Goal: Task Accomplishment & Management: Use online tool/utility

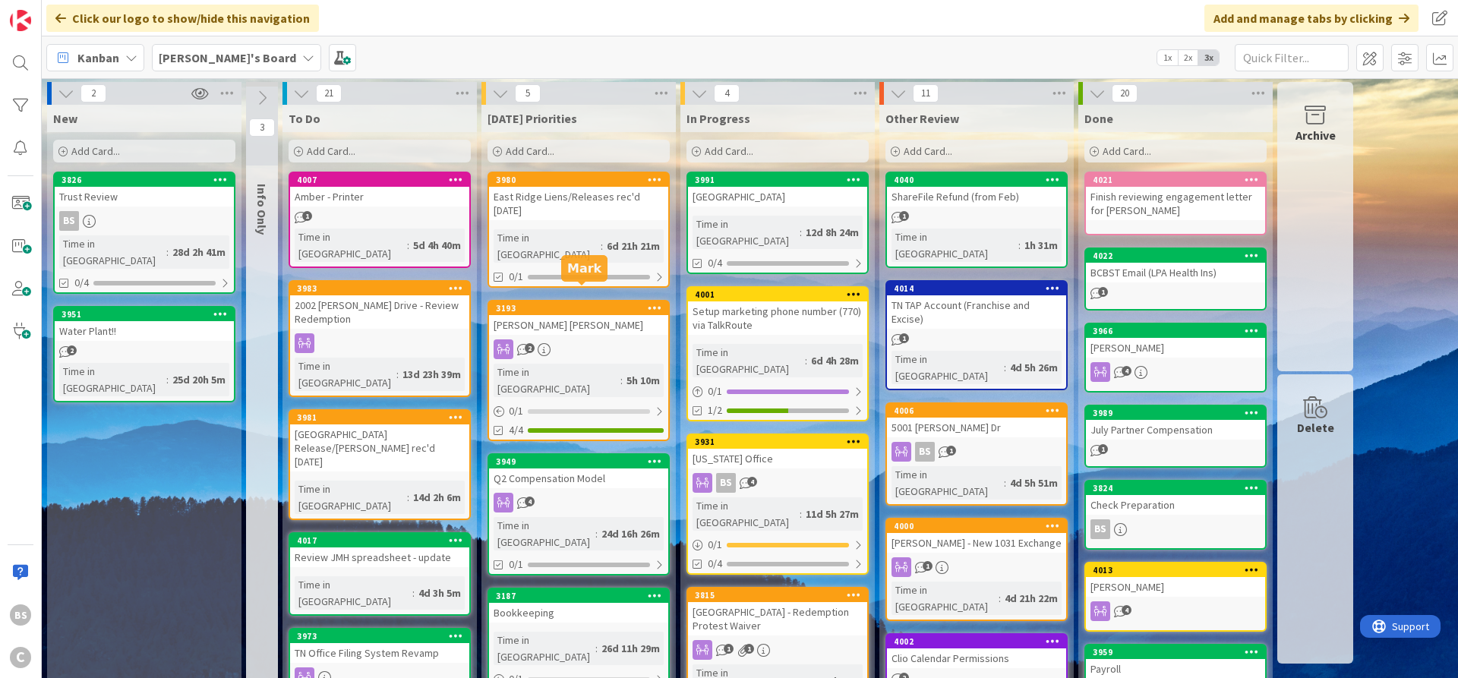
click at [548, 303] on div "3193" at bounding box center [582, 308] width 172 height 11
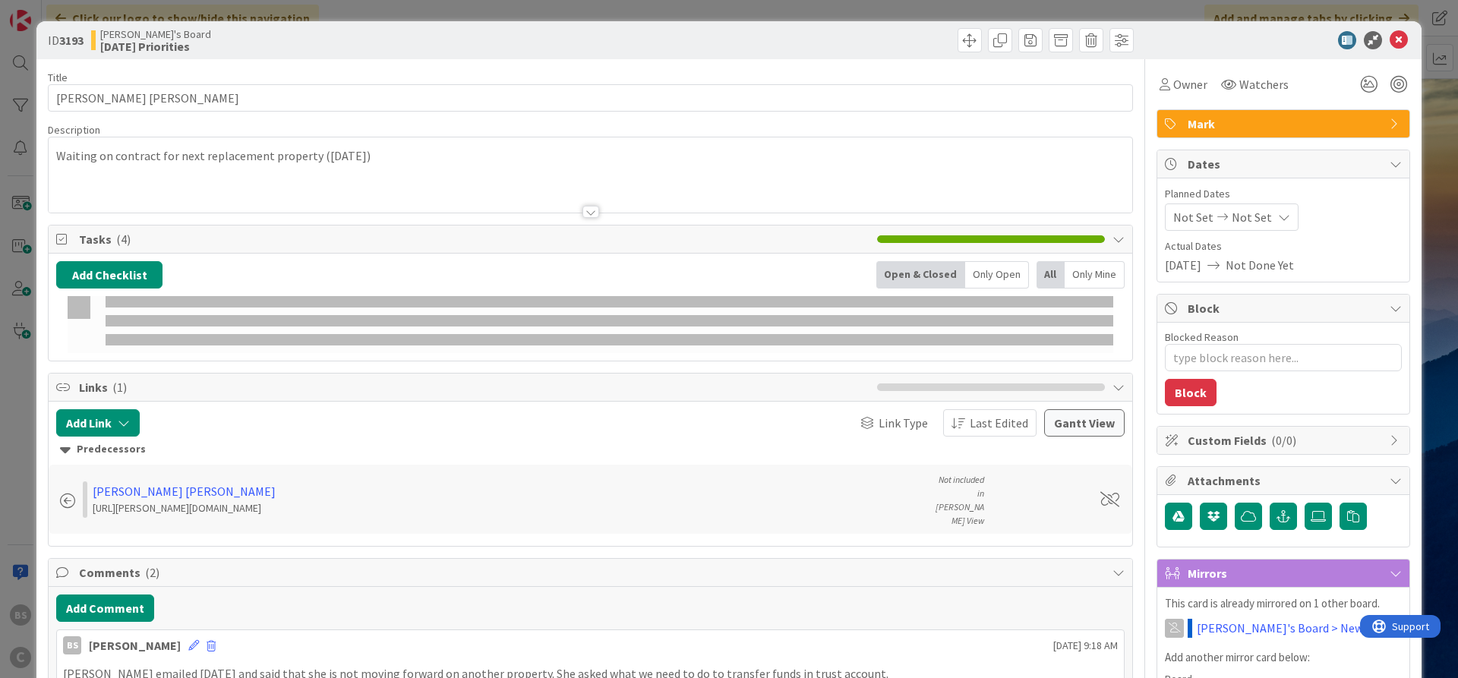
type textarea "x"
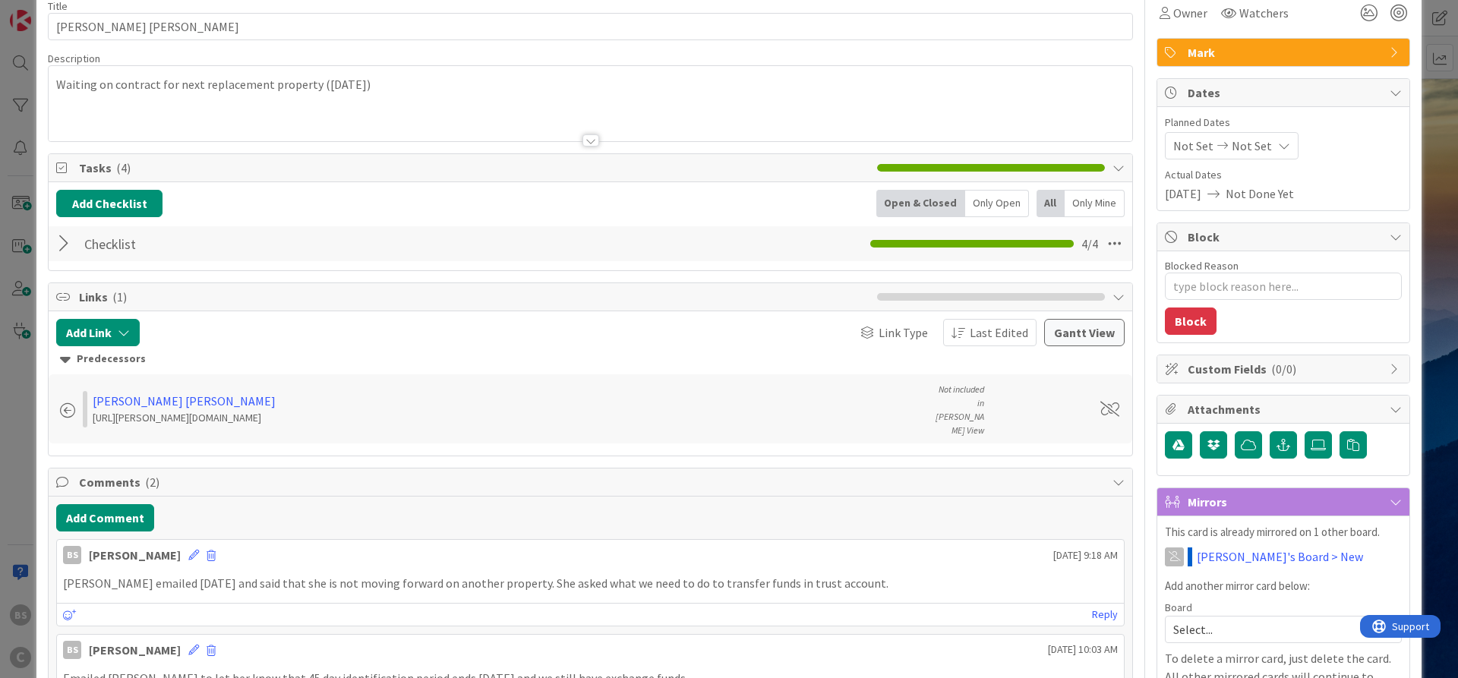
scroll to position [182, 0]
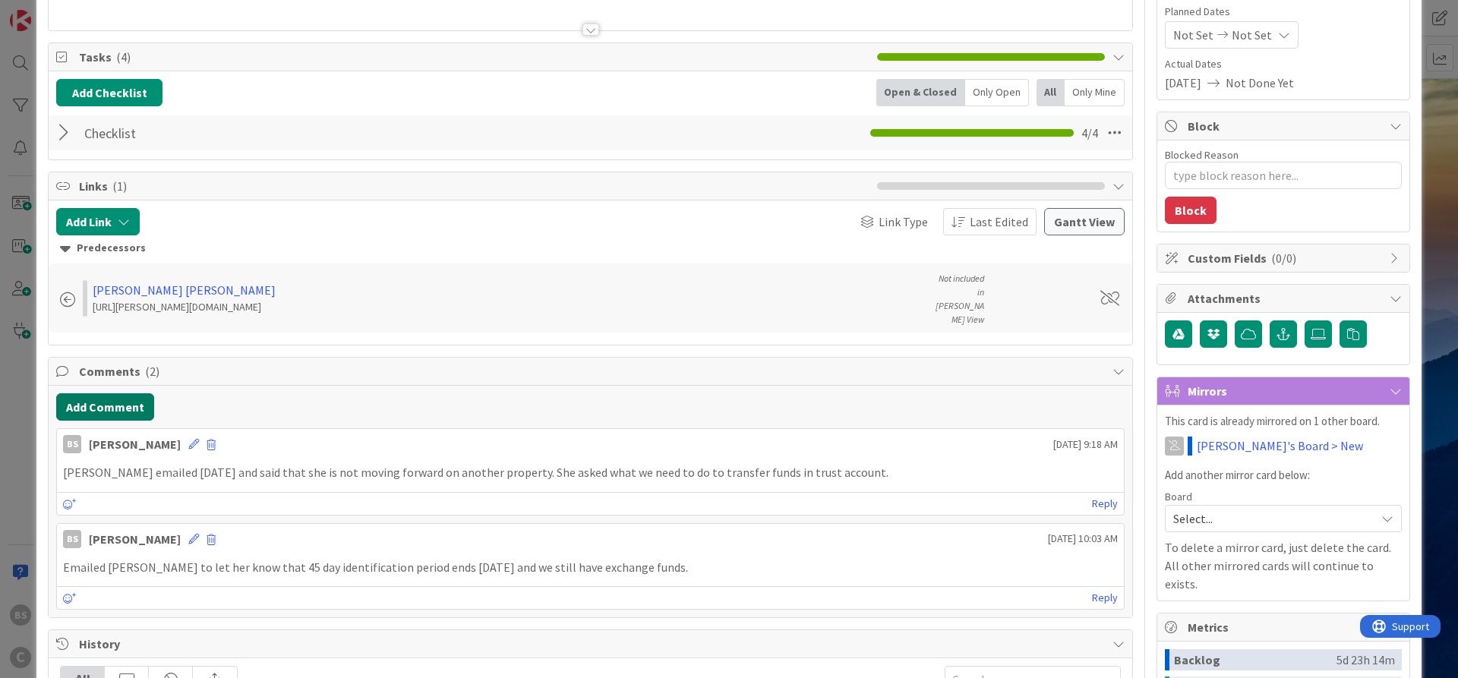
click at [122, 393] on button "Add Comment" at bounding box center [105, 406] width 98 height 27
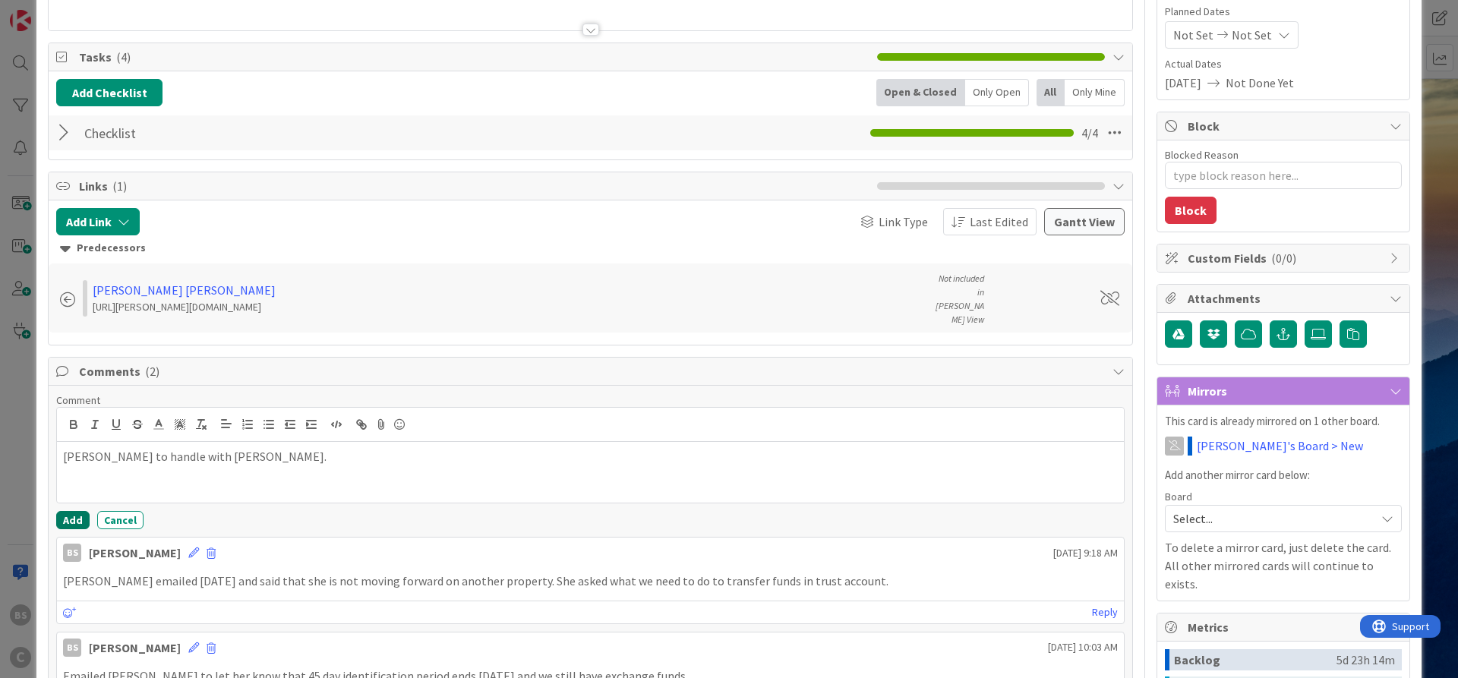
click at [62, 511] on button "Add" at bounding box center [72, 520] width 33 height 18
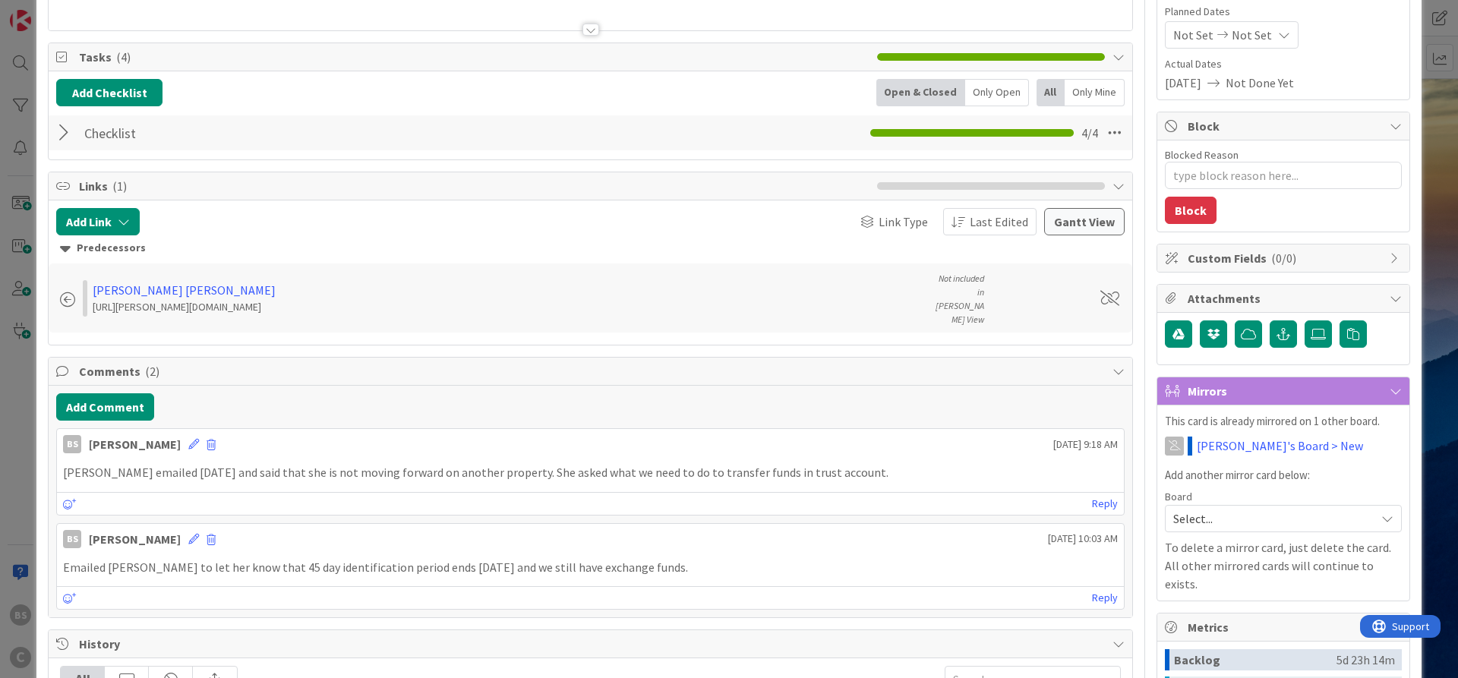
type textarea "x"
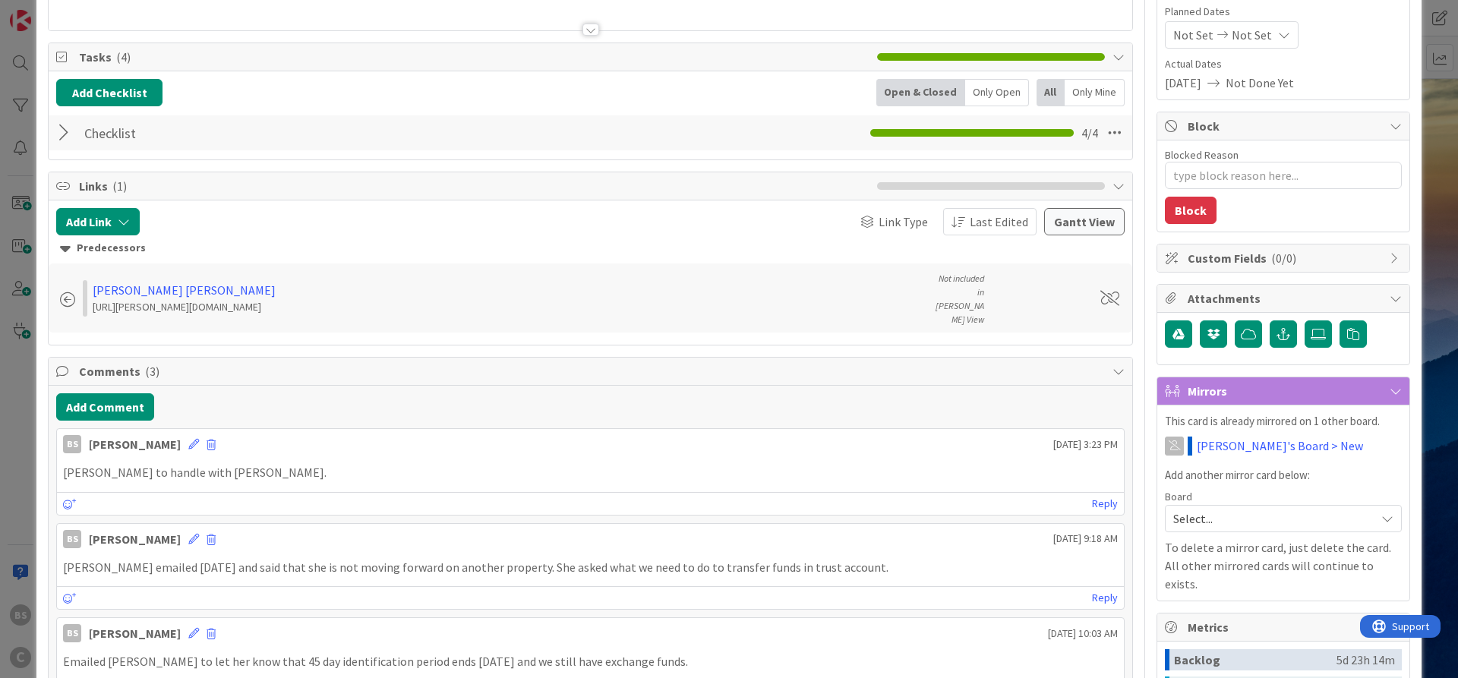
scroll to position [0, 0]
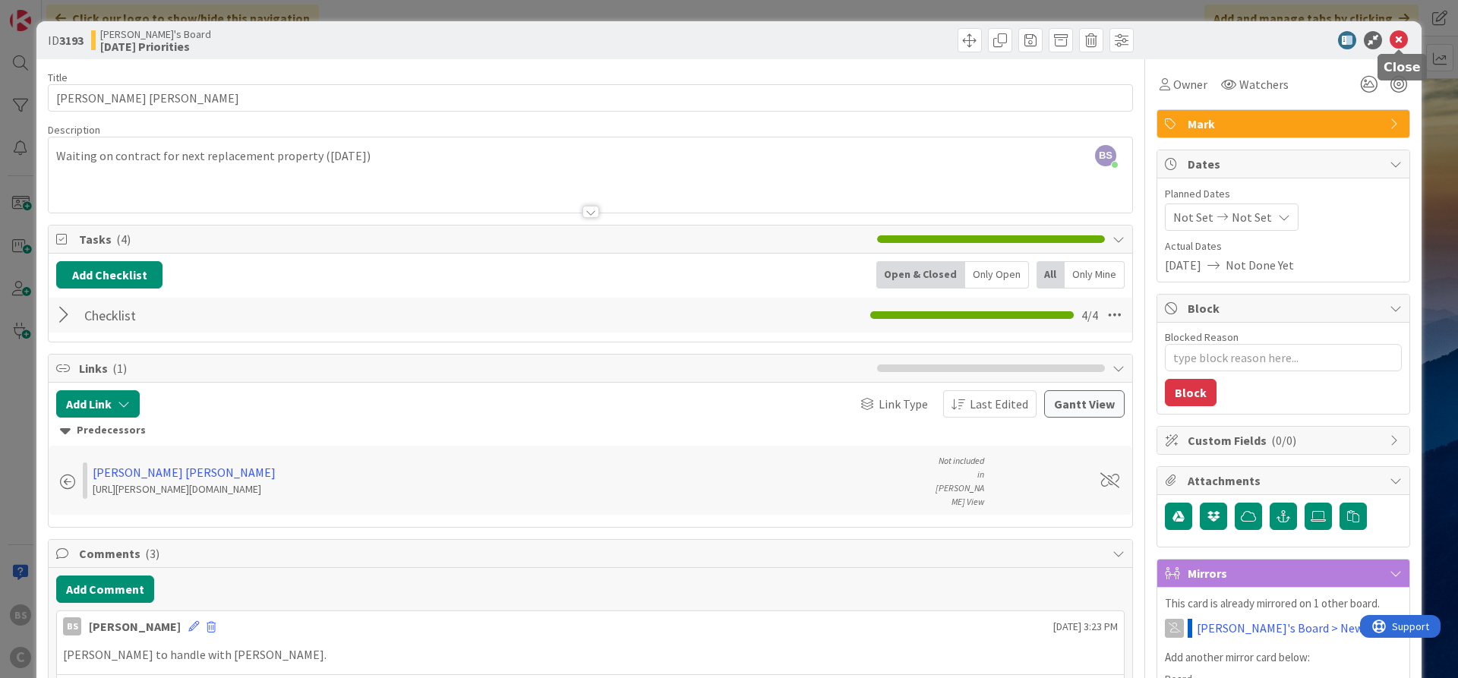
click at [1402, 40] on icon at bounding box center [1399, 40] width 18 height 18
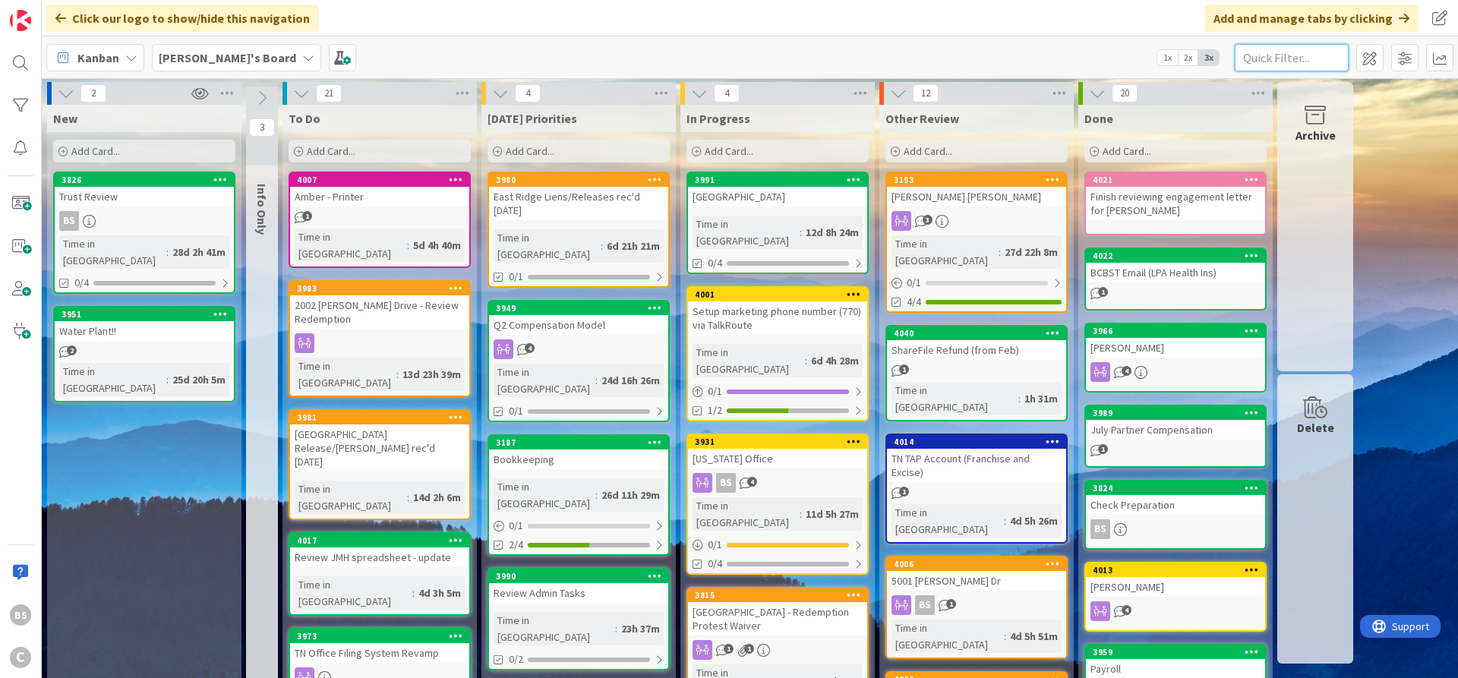
click at [1294, 56] on input "text" at bounding box center [1292, 57] width 114 height 27
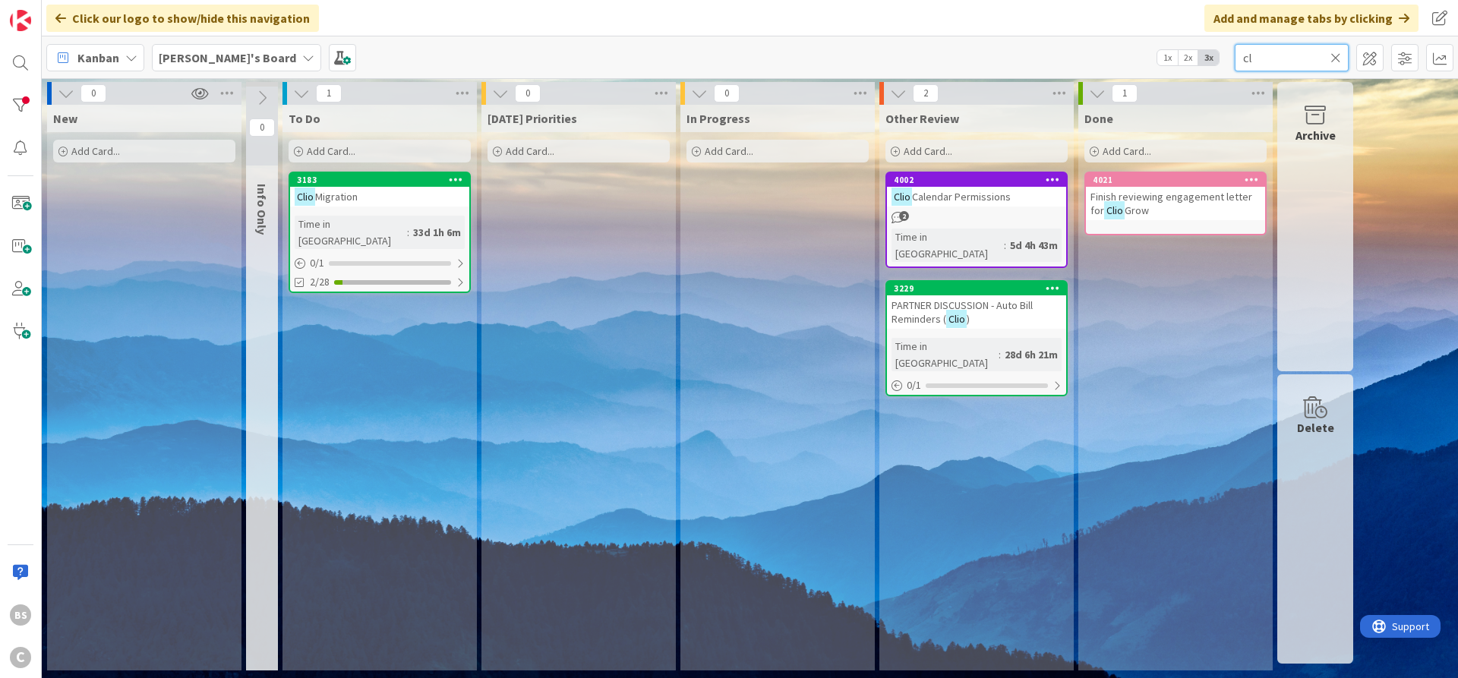
type input "c"
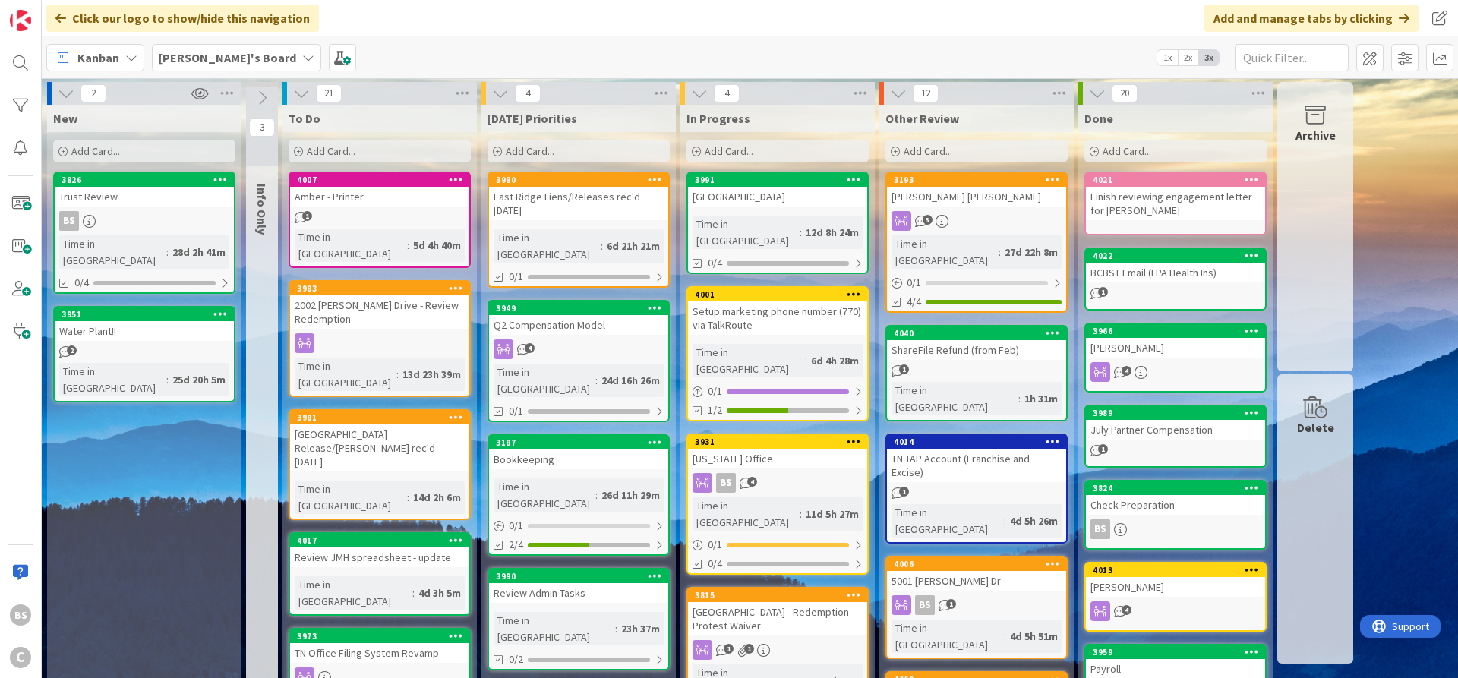
click at [296, 144] on div "Add Card..." at bounding box center [380, 151] width 182 height 23
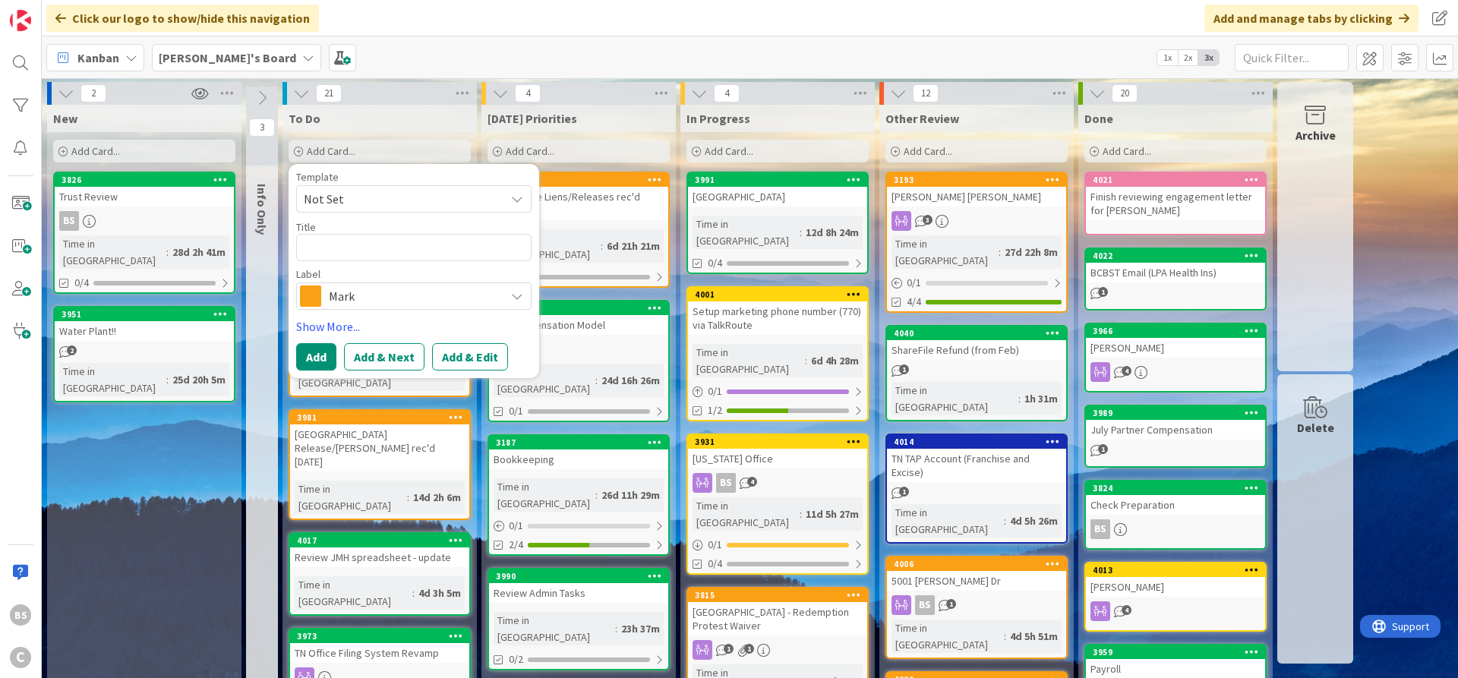
type textarea "x"
type textarea "C"
type textarea "x"
type textarea "Ck"
type textarea "x"
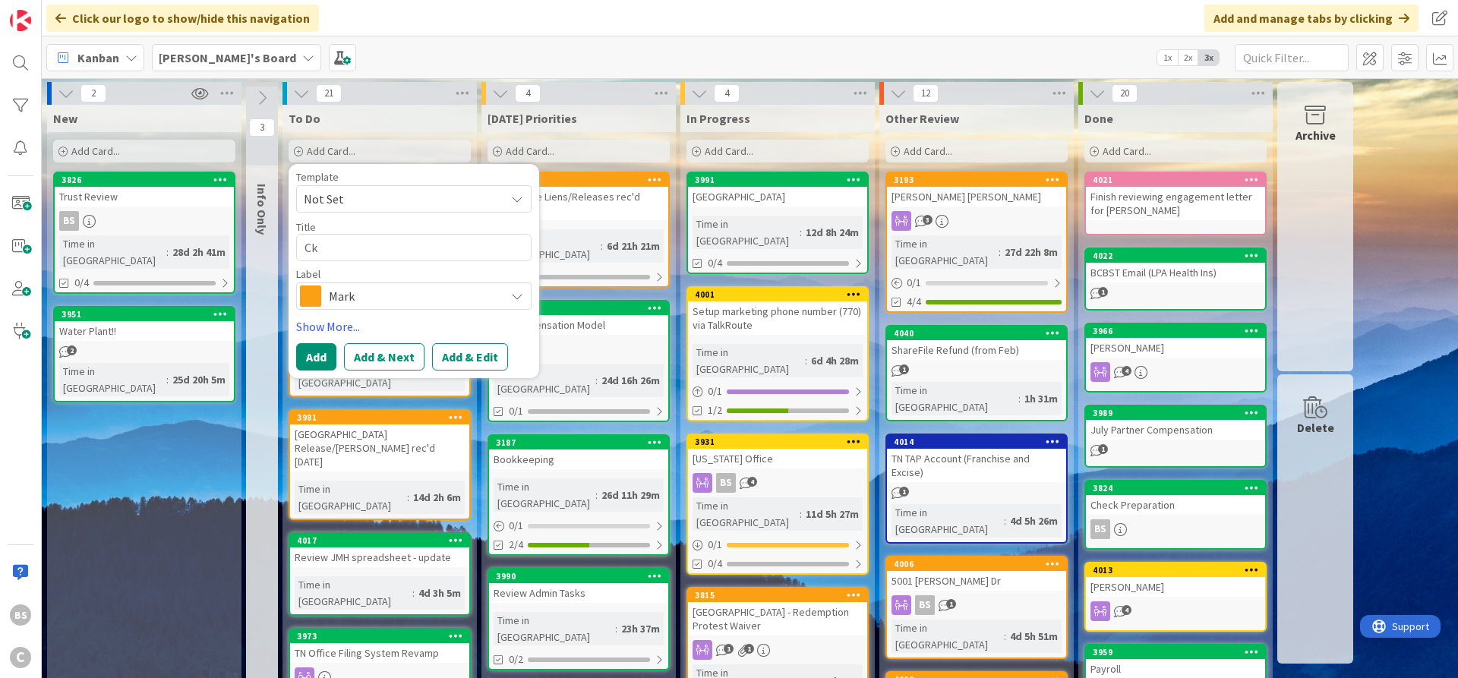
type textarea "Cki"
type textarea "x"
type textarea "Ckio"
type textarea "x"
type textarea "Ckio"
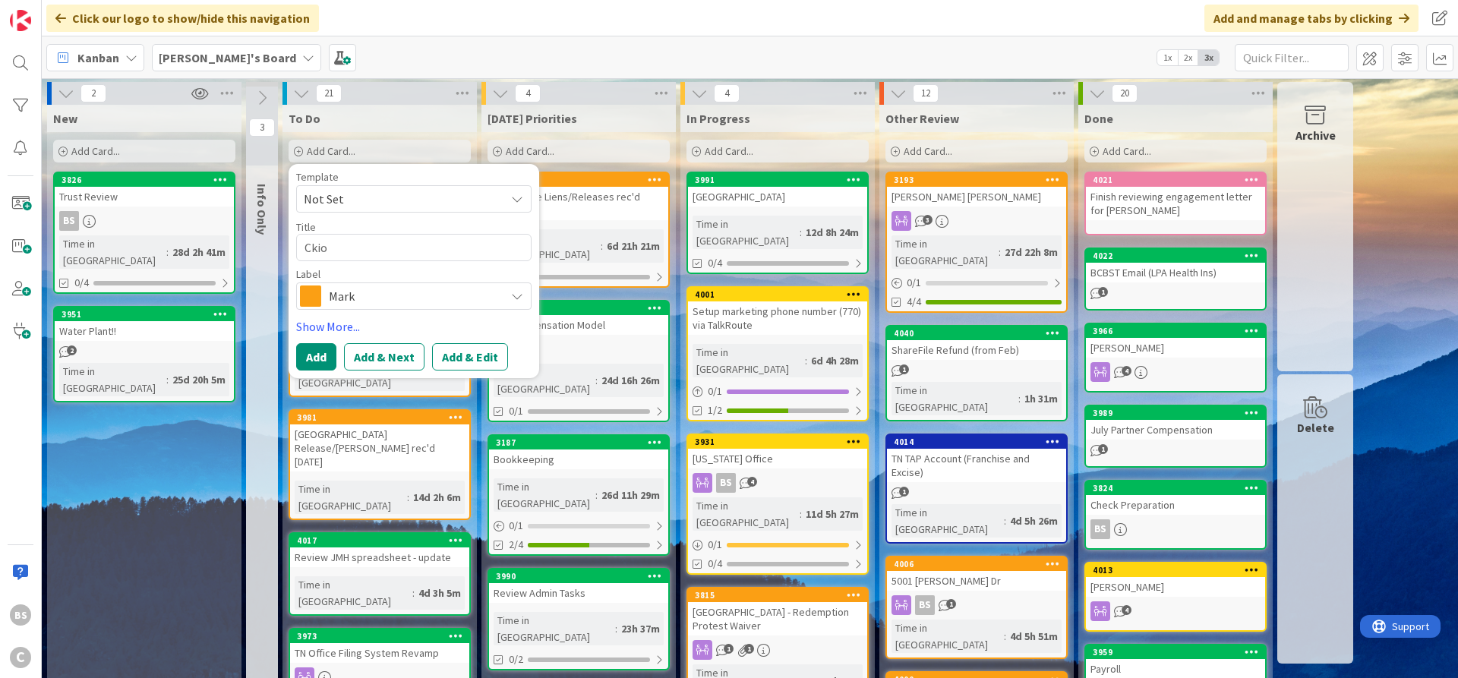
type textarea "x"
type textarea "Ckio"
type textarea "x"
type textarea "Cki"
type textarea "x"
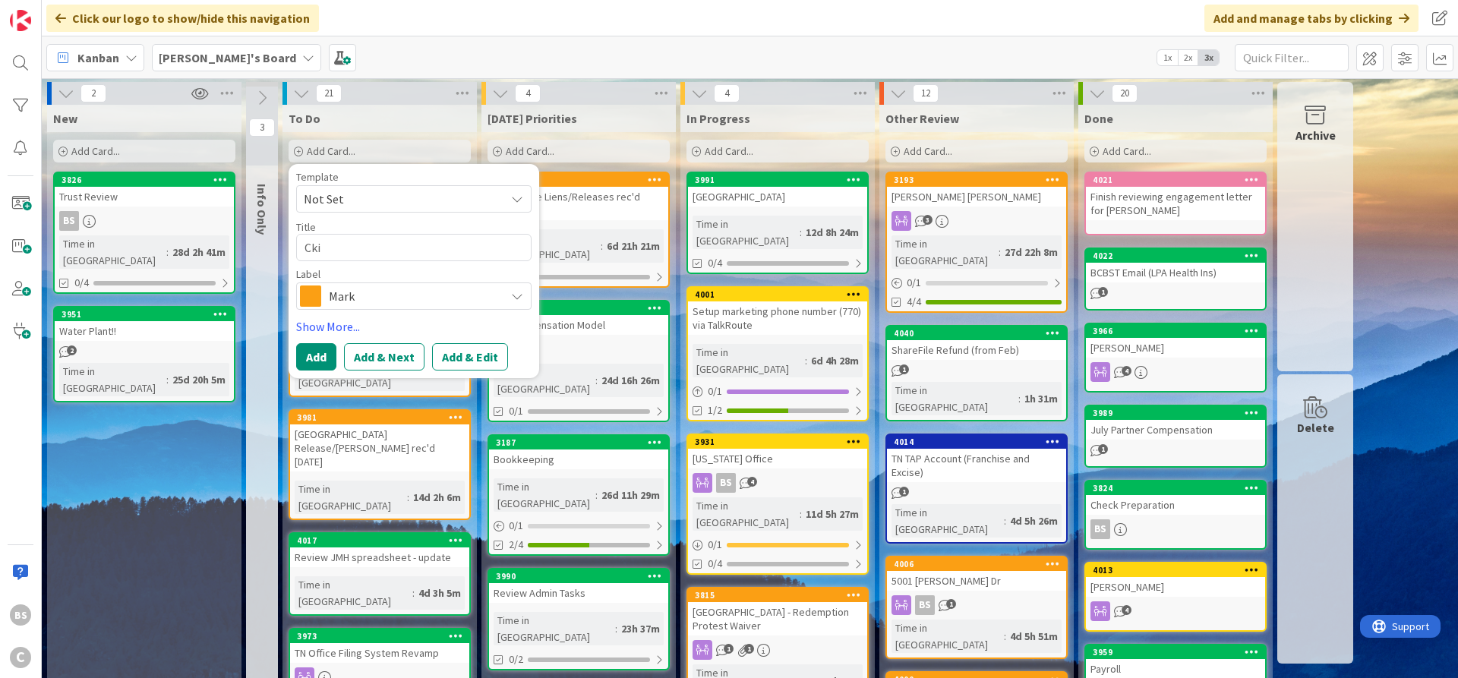
type textarea "Ck"
type textarea "x"
type textarea "C"
type textarea "x"
type textarea "Cl"
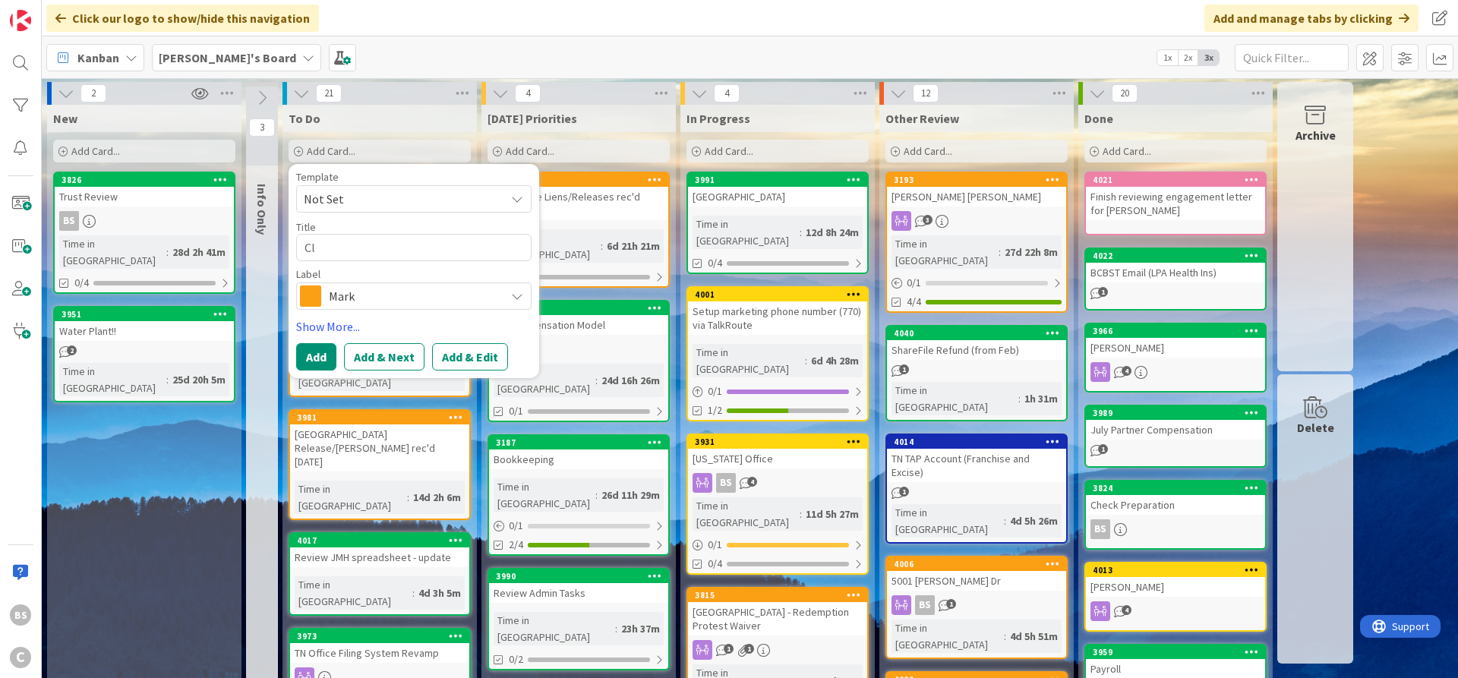
type textarea "x"
type textarea "Cli"
type textarea "x"
type textarea "Clio"
type textarea "x"
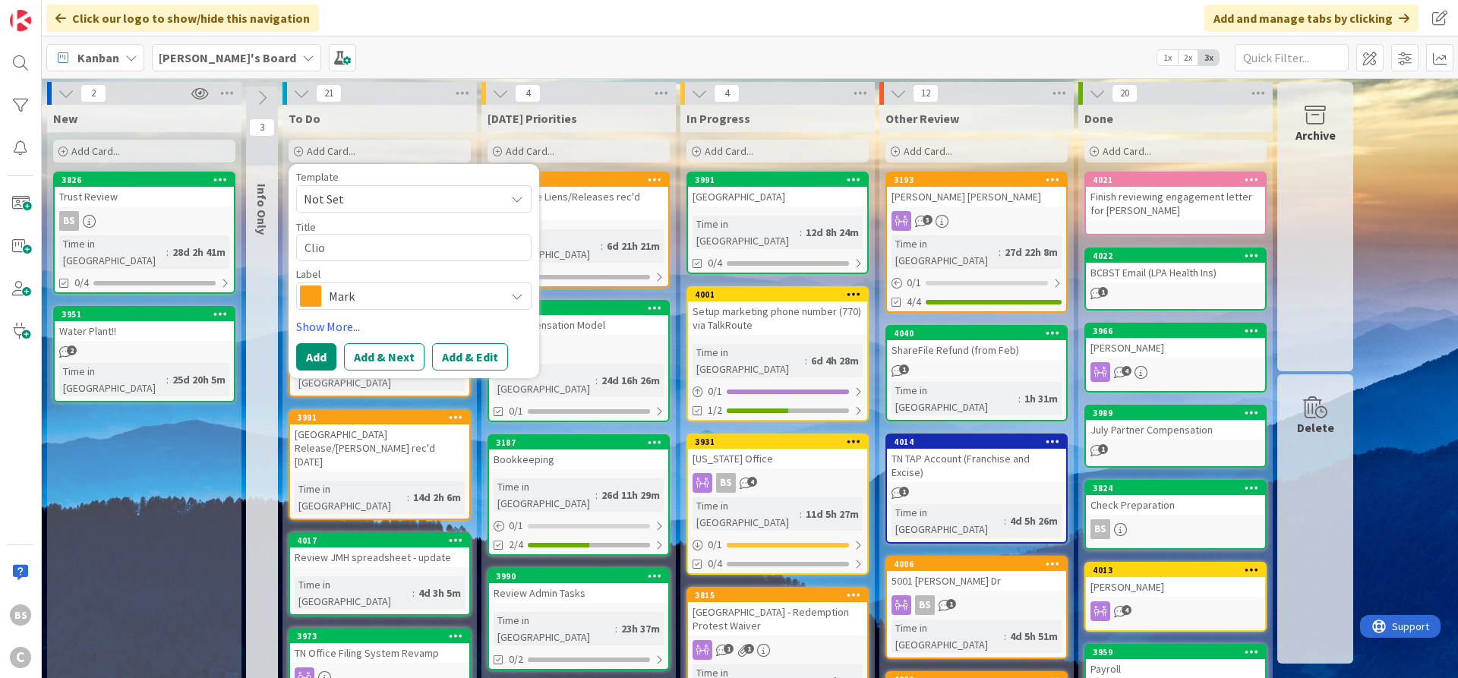
type textarea "Clio"
type textarea "x"
type textarea "Clio D"
type textarea "x"
type textarea "Clio Di"
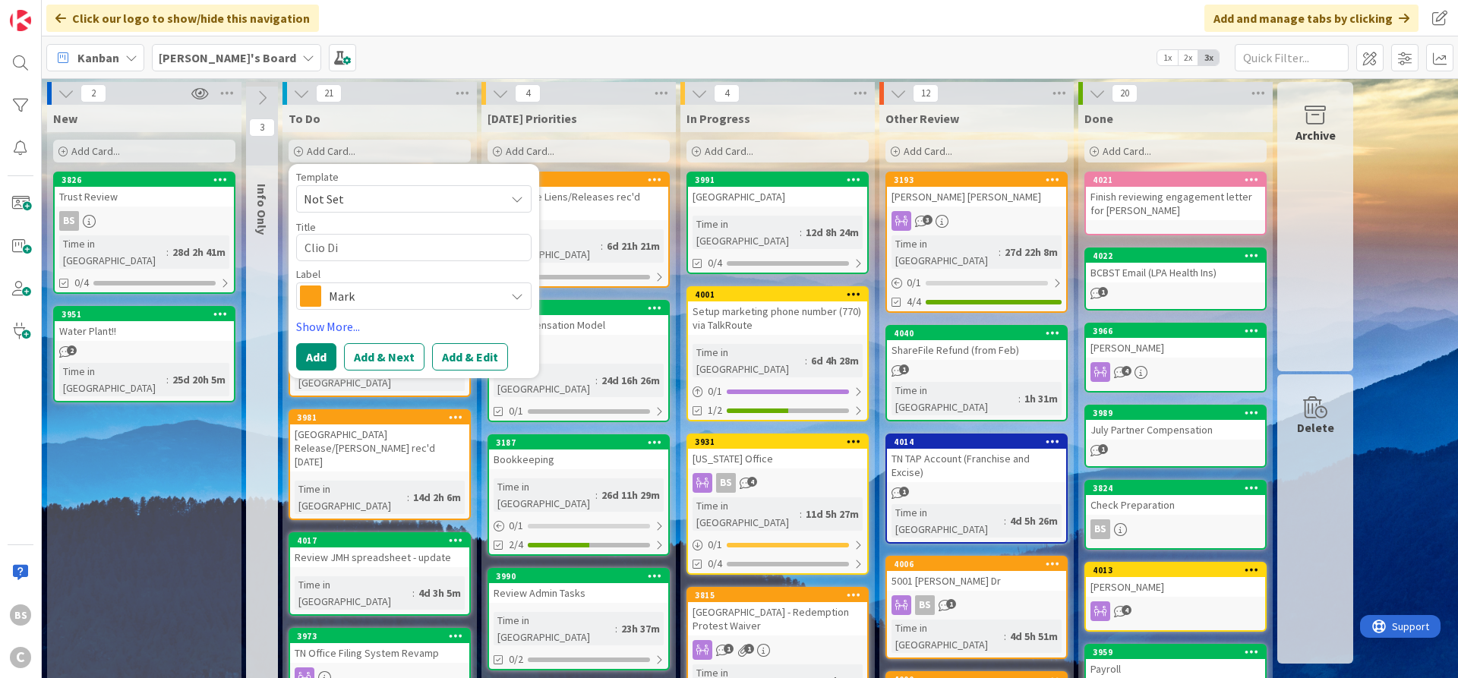
type textarea "x"
type textarea "Clio D"
type textarea "x"
type textarea "Clio Dr"
type textarea "x"
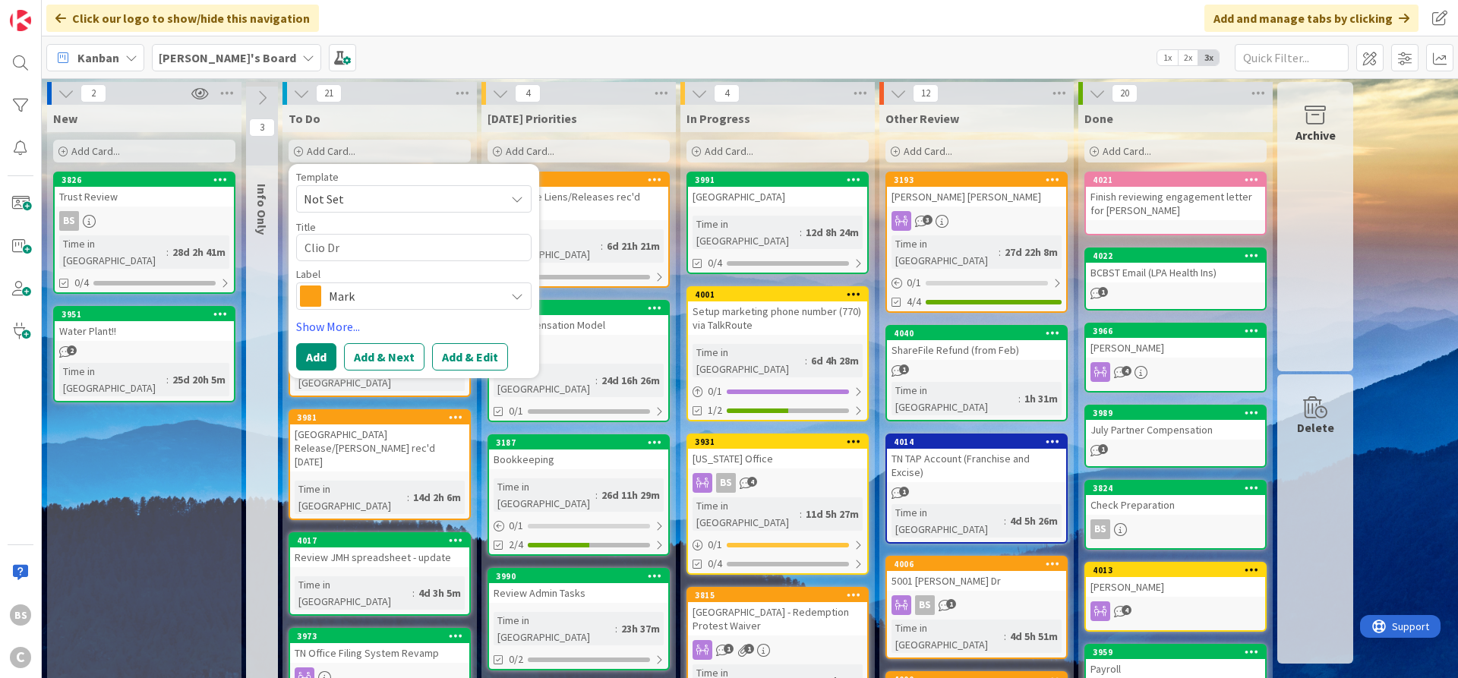
type textarea "Clio Dri"
type textarea "x"
type textarea "Clio Driv"
type textarea "x"
type textarea "Clio Drive"
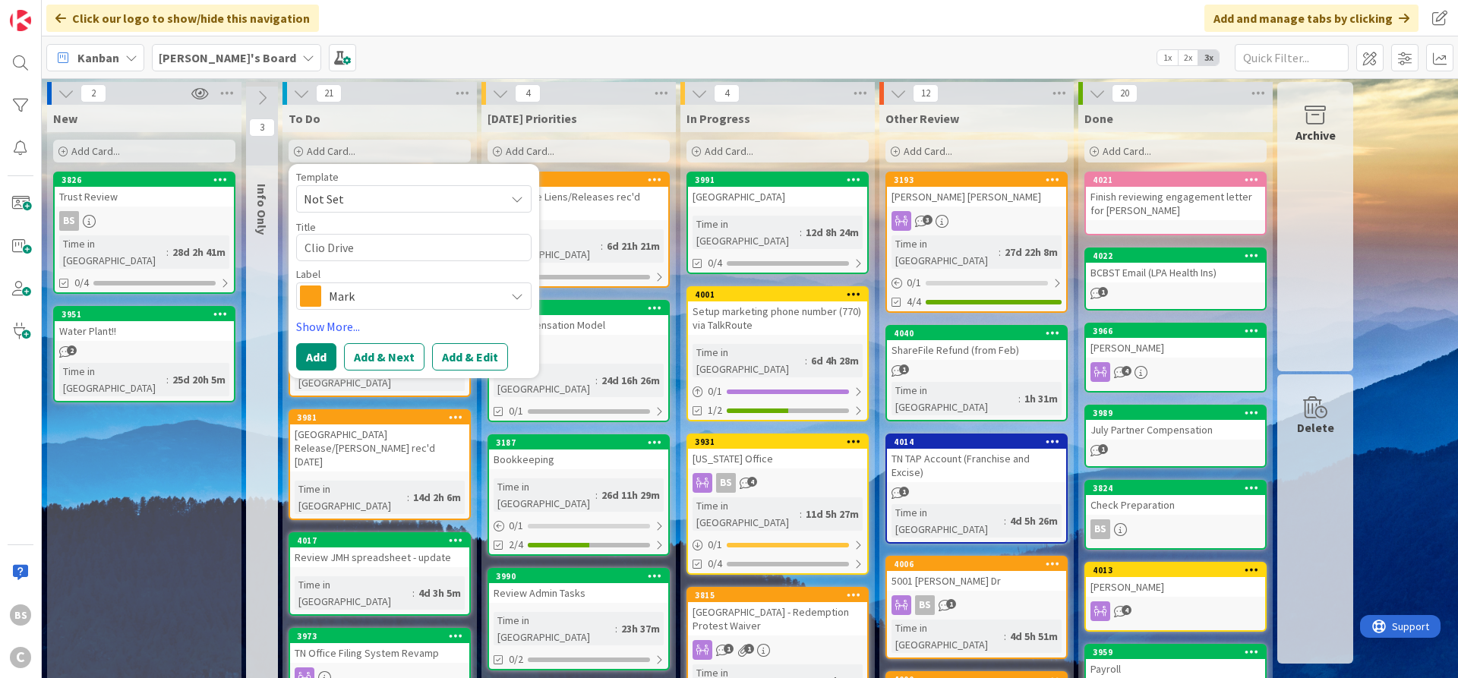
type textarea "x"
type textarea "Clio Drive"
type textarea "x"
type textarea "Clio Drive -"
type textarea "x"
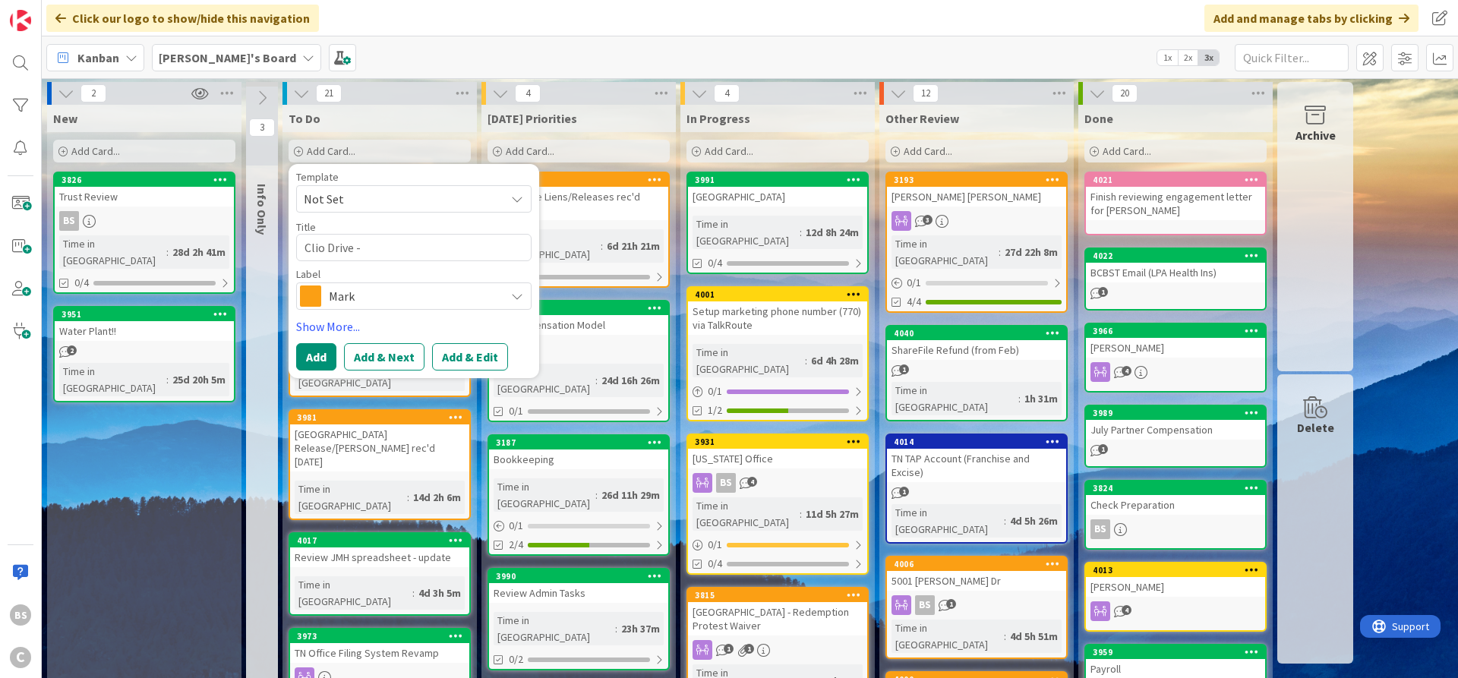
type textarea "Clio Drive -"
type textarea "x"
type textarea "Clio Drive - I"
type textarea "x"
type textarea "Clio Drive - Is"
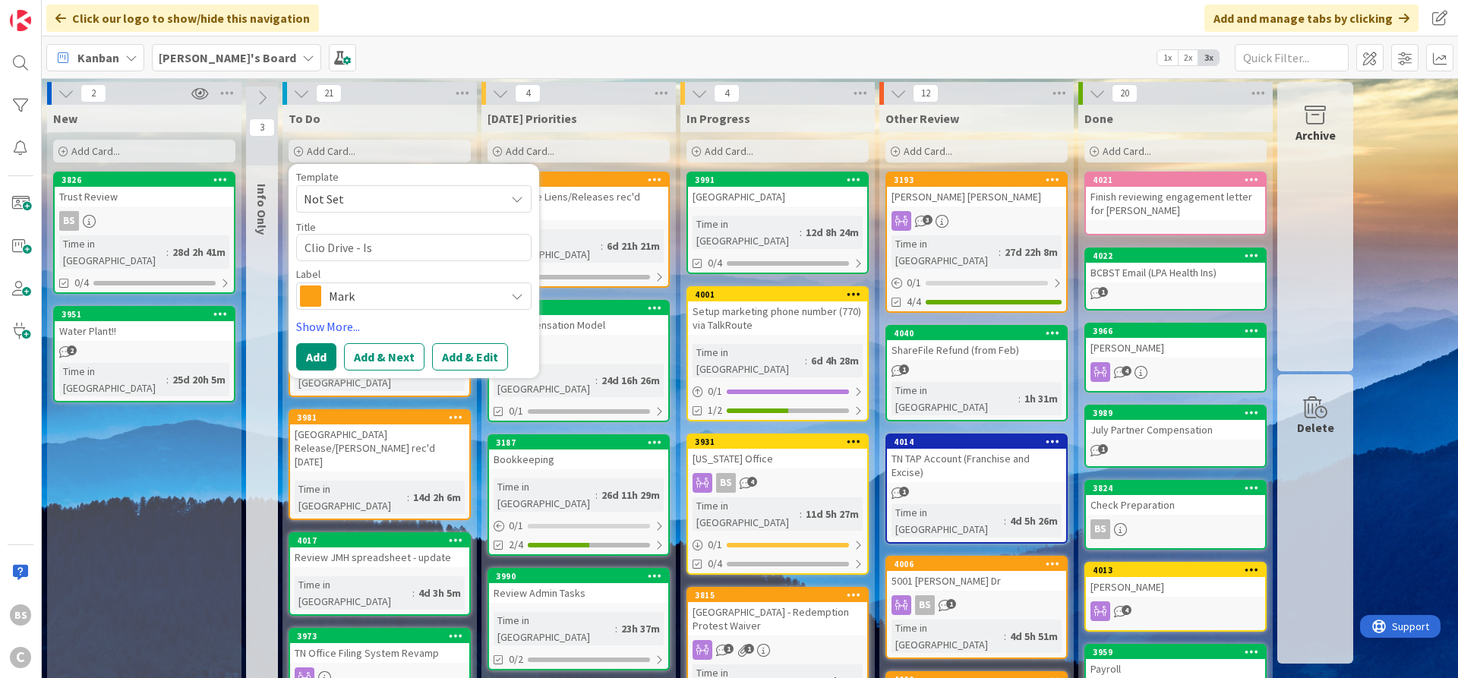
type textarea "x"
type textarea "Clio Drive - Iss"
type textarea "x"
type textarea "Clio Drive - Issu"
type textarea "x"
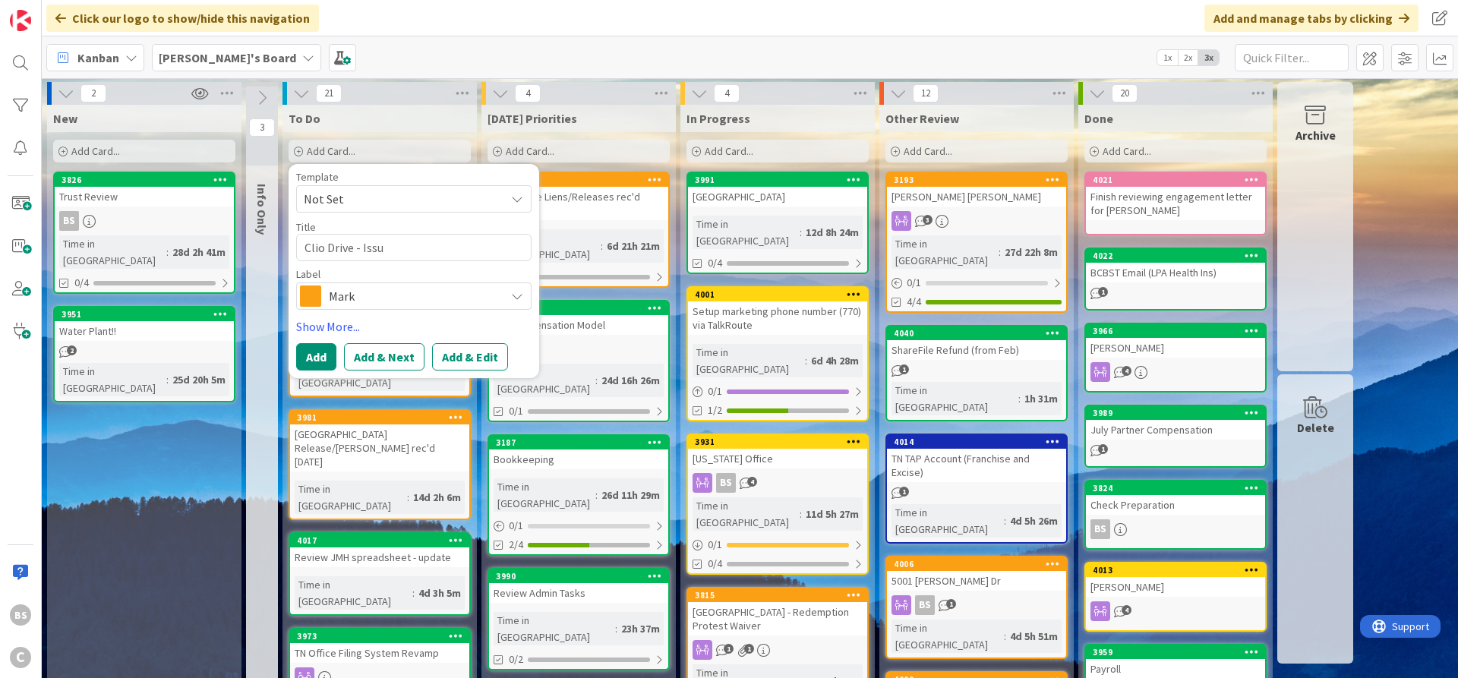
type textarea "Clio Drive - Issue"
type textarea "x"
type textarea "Clio Drive - Issue"
type textarea "x"
type textarea "Clio Drive - Issue w"
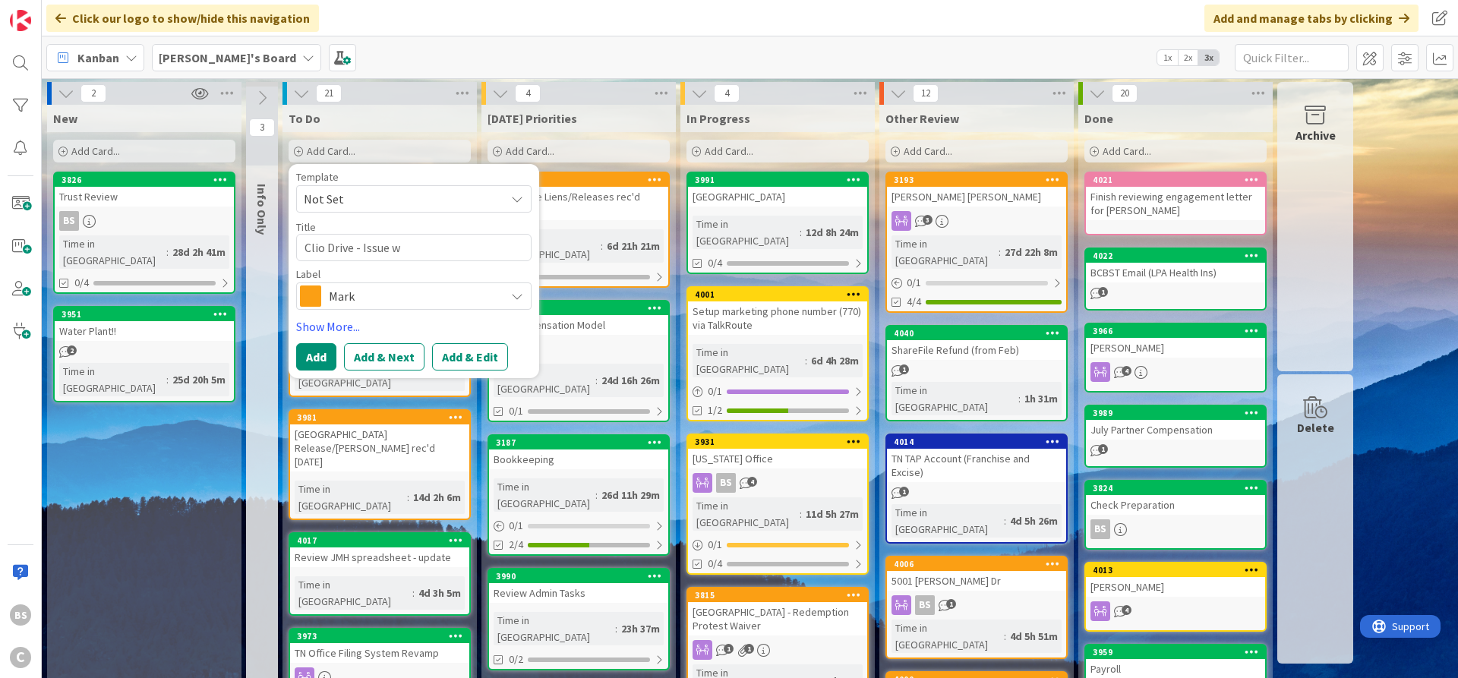
type textarea "x"
type textarea "Clio Drive - Issue wi"
type textarea "x"
type textarea "Clio Drive - Issue wit"
type textarea "x"
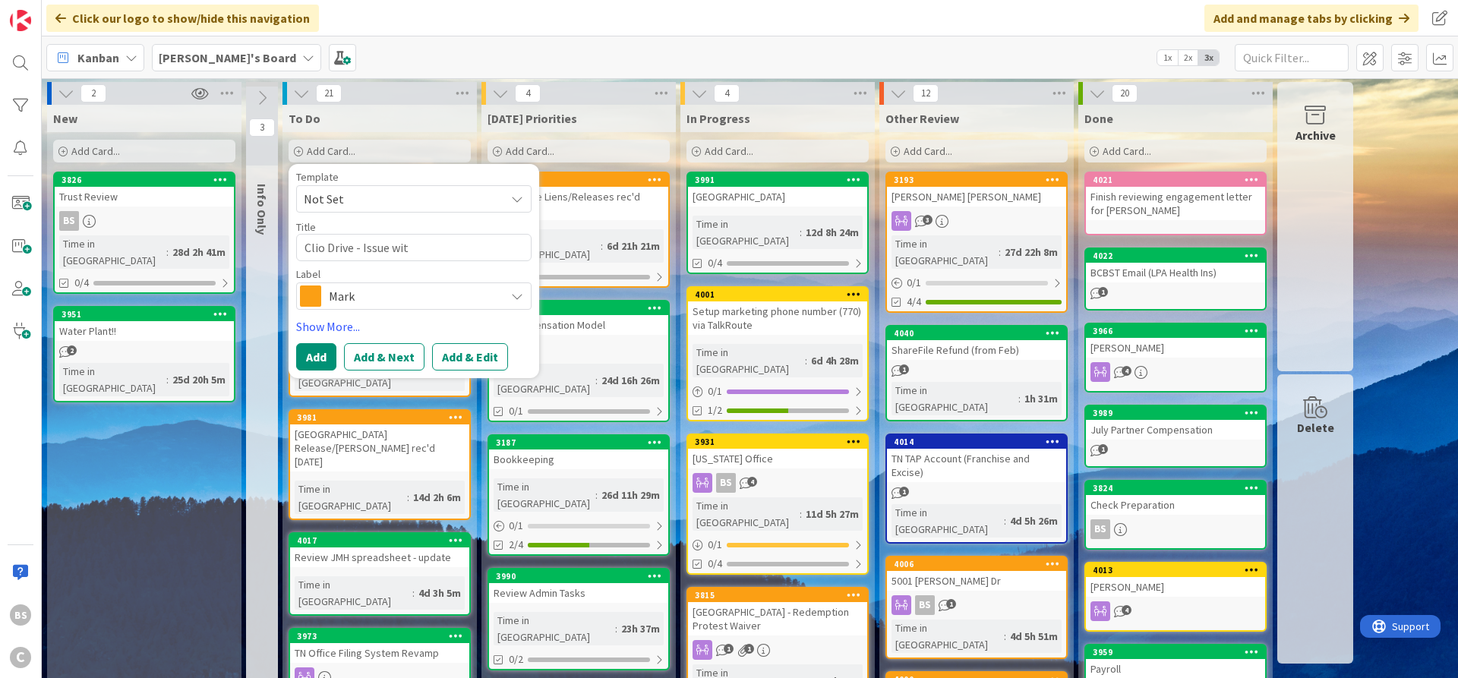
type textarea "Clio Drive - Issue with"
type textarea "x"
type textarea "Clio Drive - Issue with"
type textarea "x"
type textarea "Clio Drive - Issue with S"
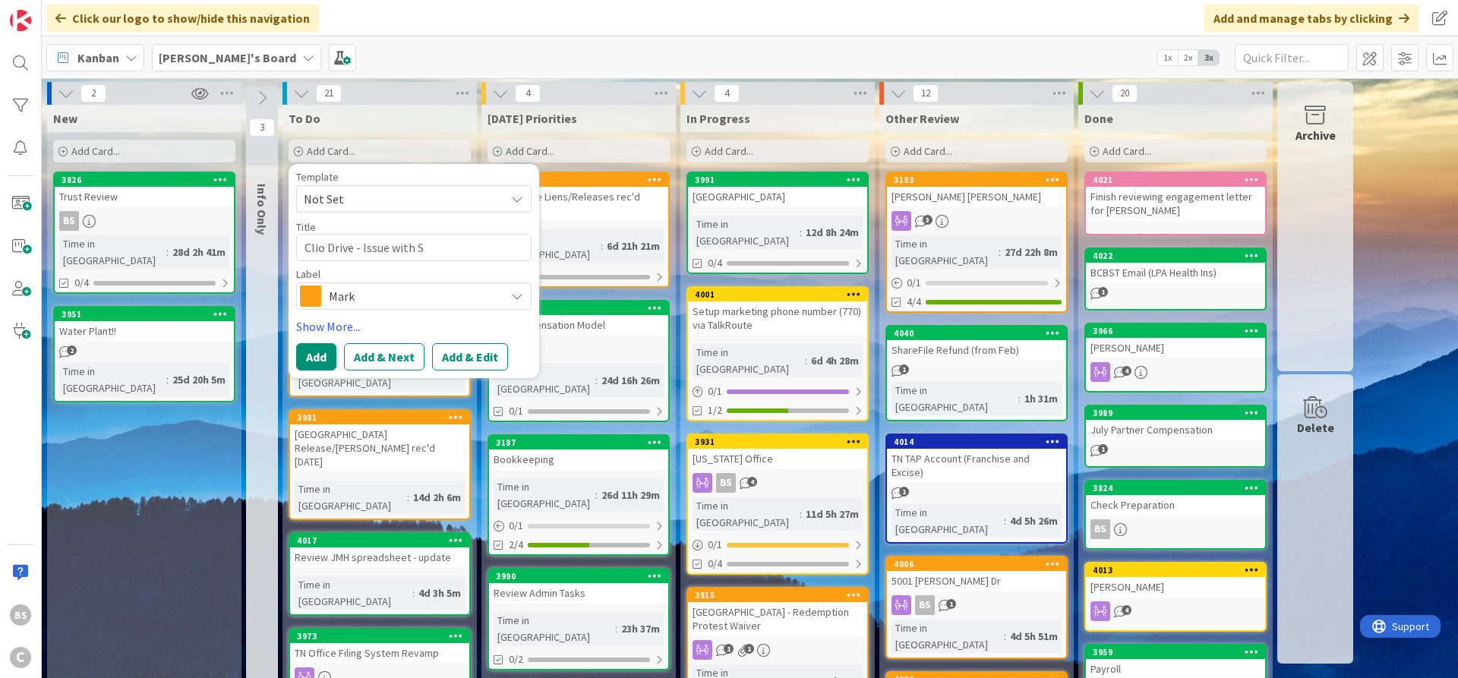
type textarea "x"
type textarea "Clio Drive - Issue with Sav"
type textarea "x"
type textarea "Clio Drive - Issue with [PERSON_NAME]"
type textarea "x"
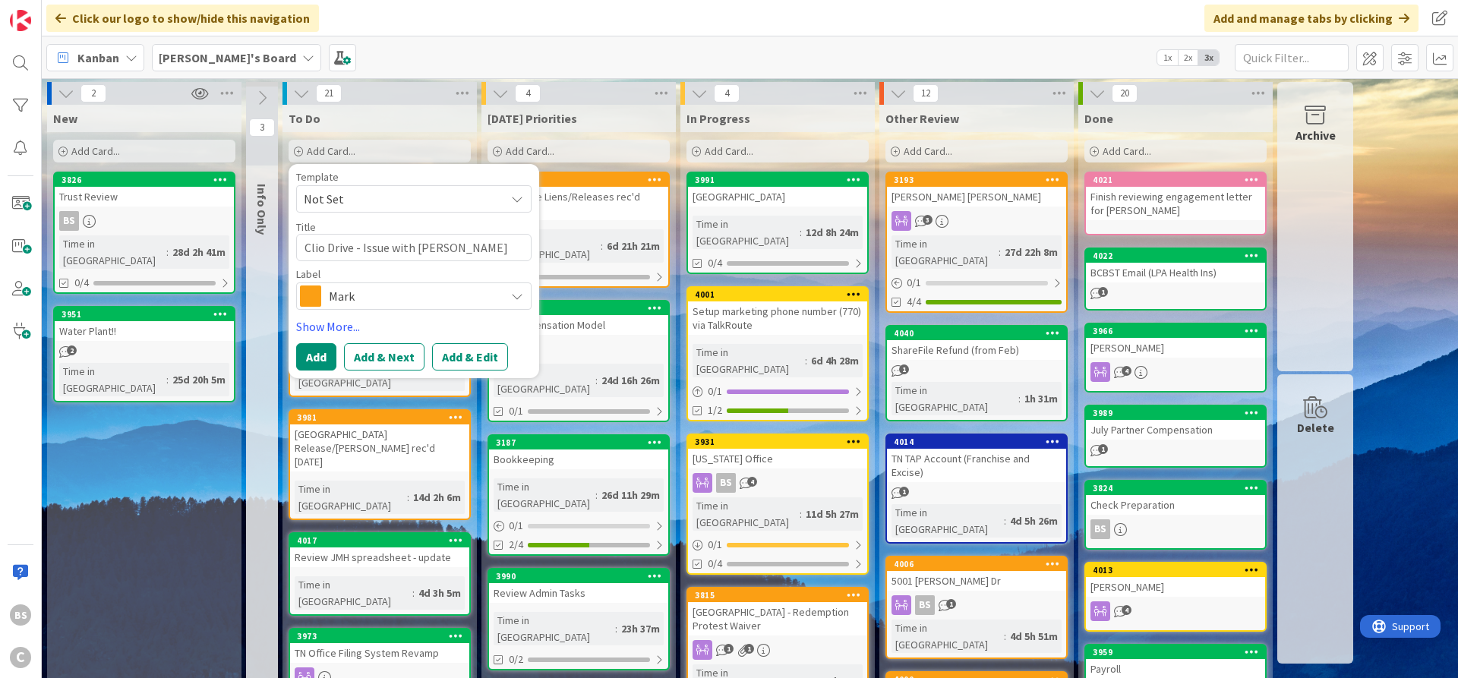
type textarea "Clio Drive - Issue with Saving"
type textarea "x"
type textarea "Clio Drive - Issue with Saving"
type textarea "x"
type textarea "Clio Drive - Issue with Saving D"
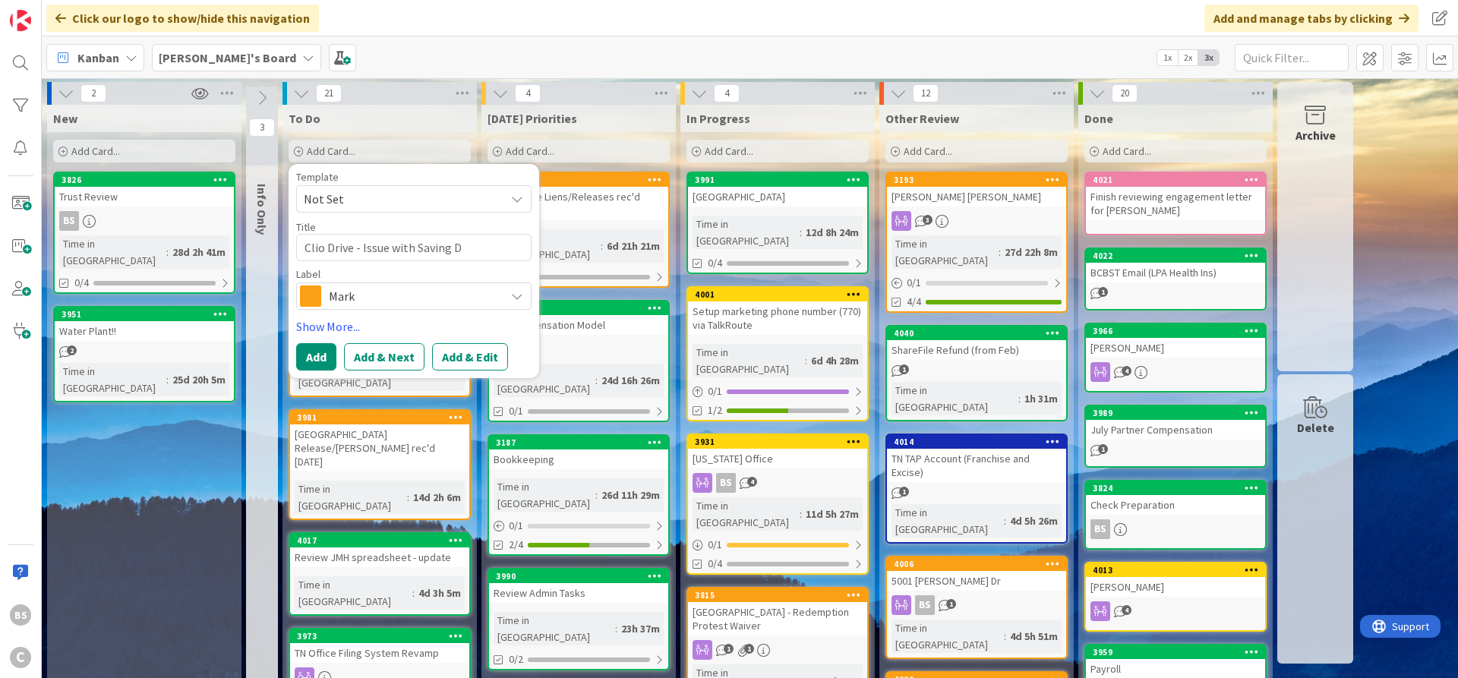
type textarea "x"
type textarea "Clio Drive - Issue with Saving Do"
type textarea "x"
type textarea "Clio Drive - Issue with Saving Doc"
type textarea "x"
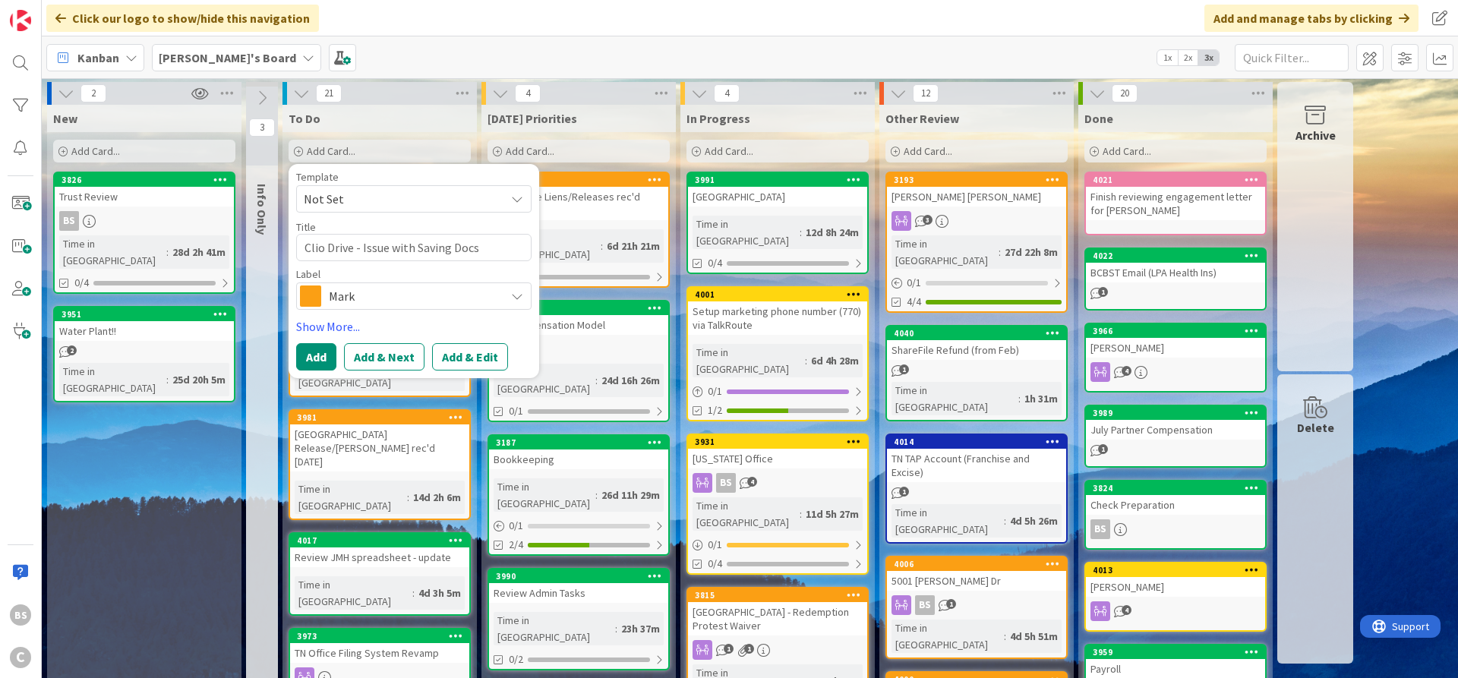
type textarea "Clio Drive - Issue with Saving Docs"
click at [412, 284] on div "Mark" at bounding box center [413, 296] width 235 height 27
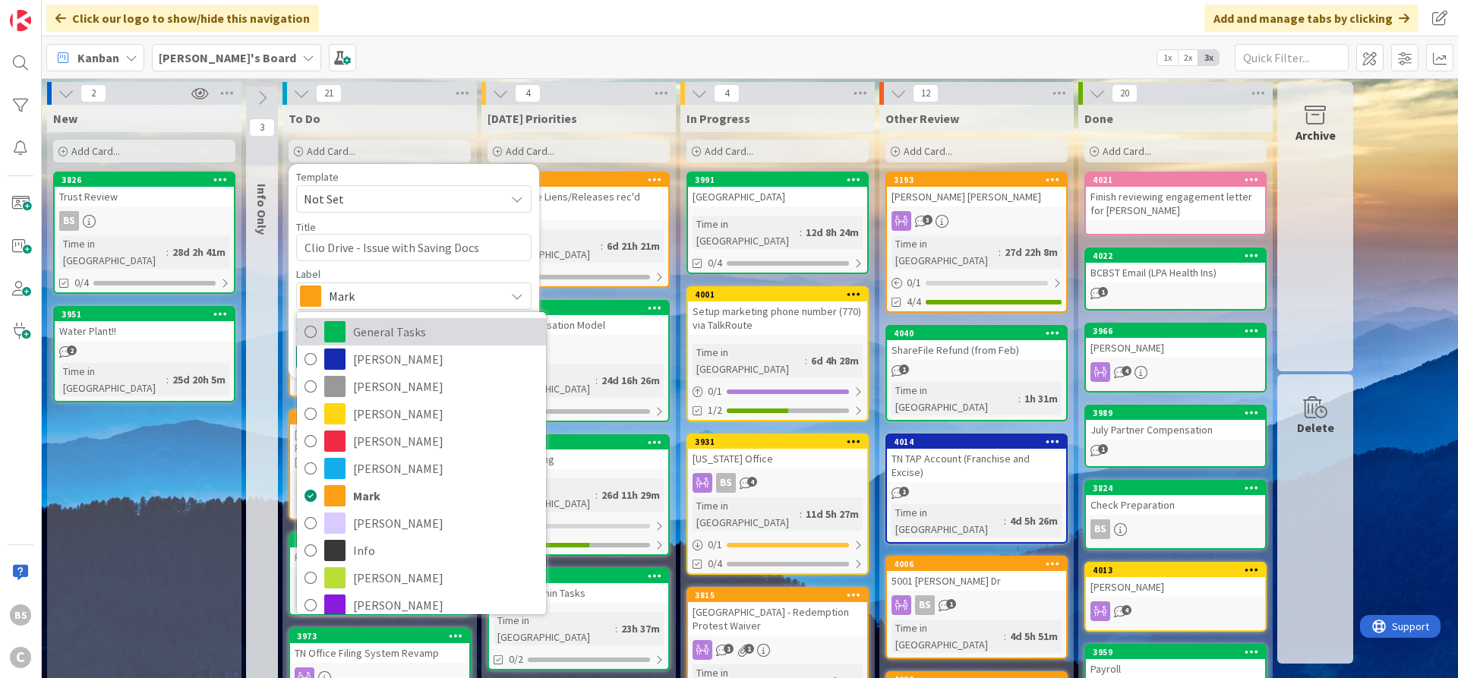
click at [402, 330] on span "General Tasks" at bounding box center [445, 332] width 185 height 23
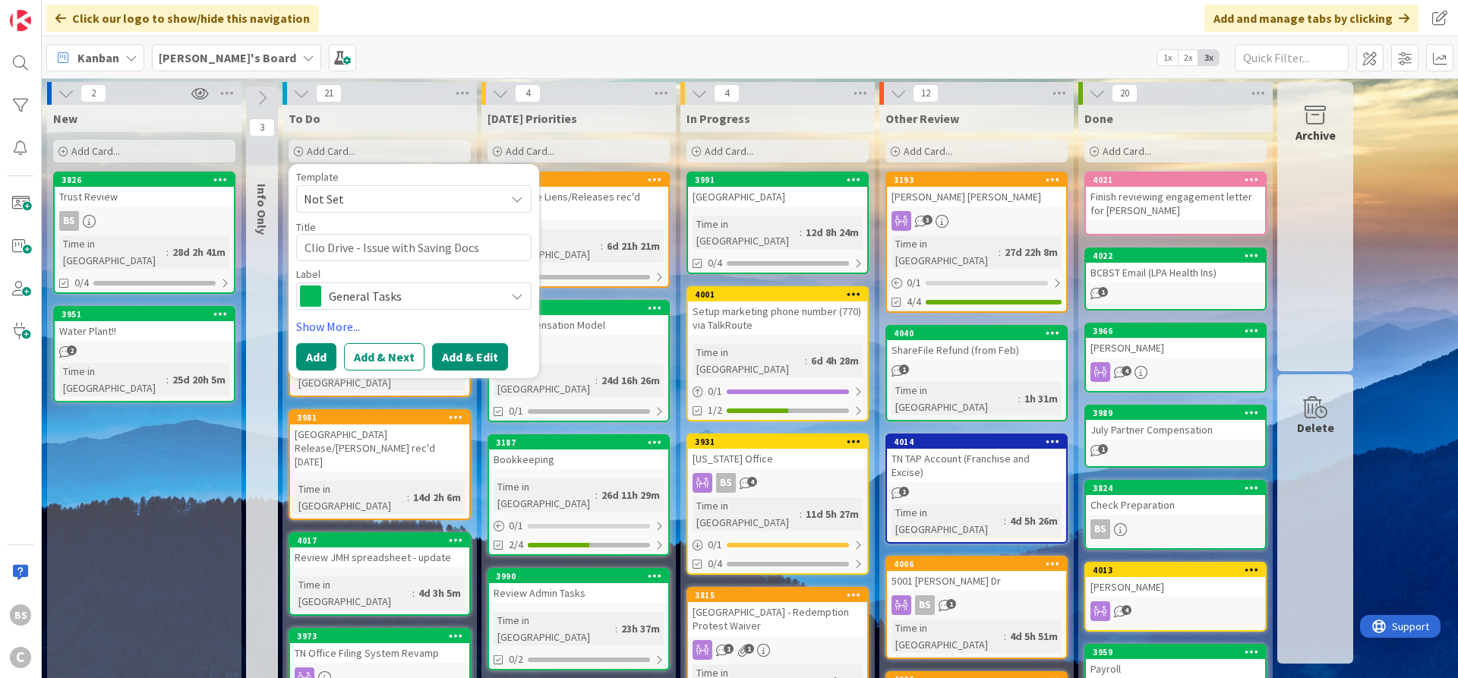
click at [488, 356] on button "Add & Edit" at bounding box center [470, 356] width 76 height 27
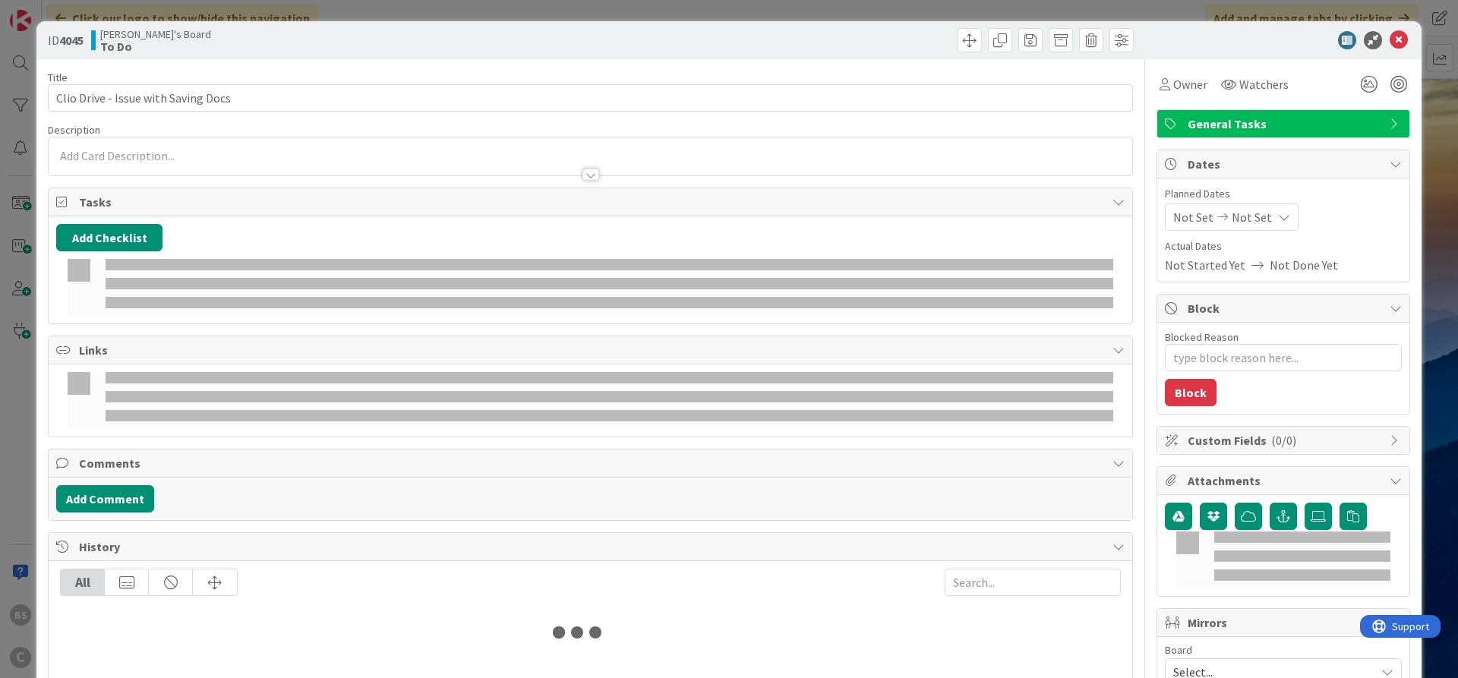
type textarea "x"
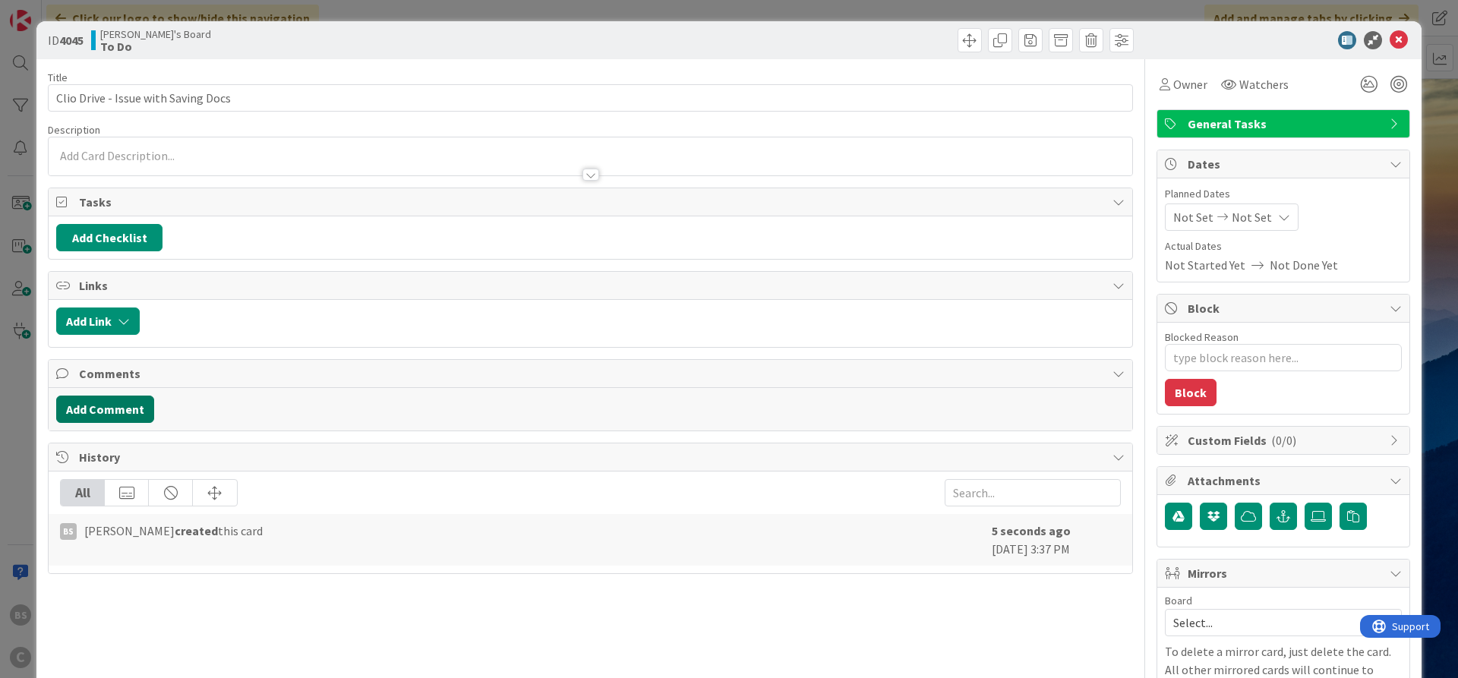
click at [98, 412] on button "Add Comment" at bounding box center [105, 409] width 98 height 27
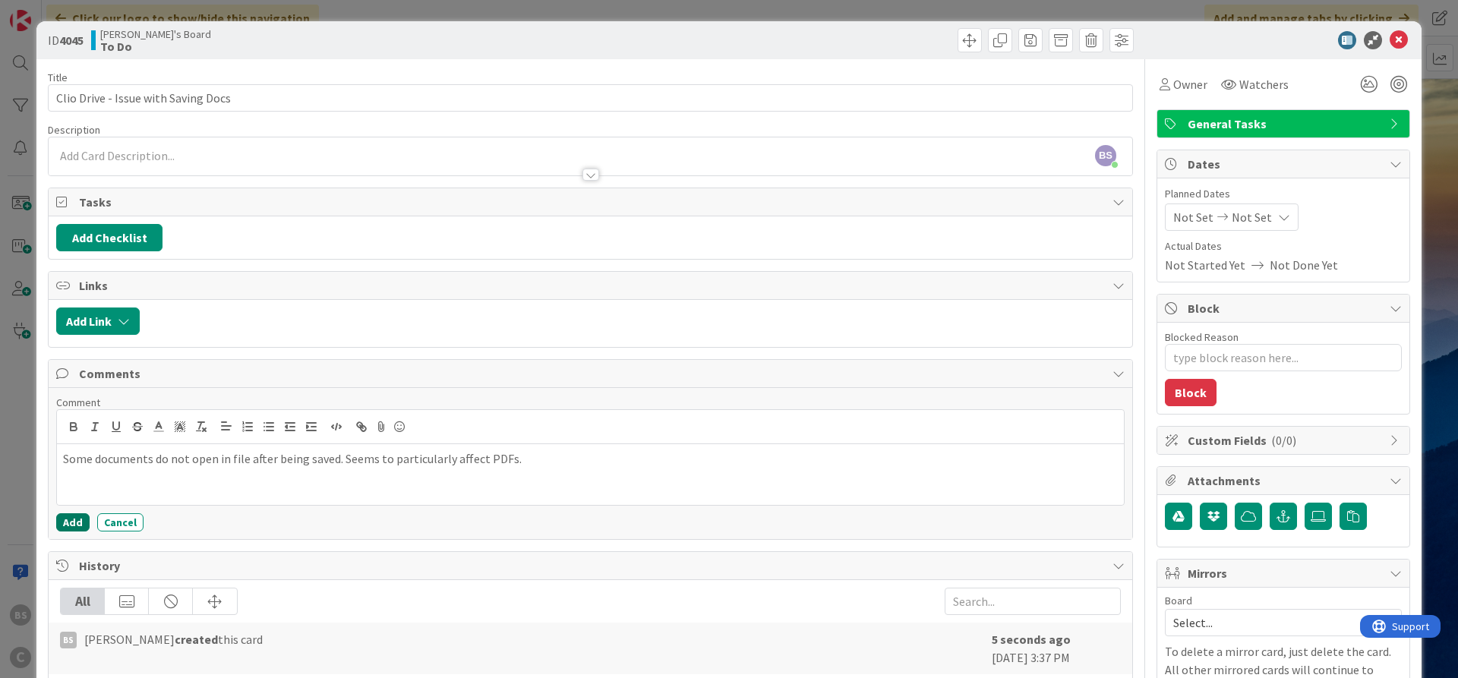
click at [75, 520] on button "Add" at bounding box center [72, 522] width 33 height 18
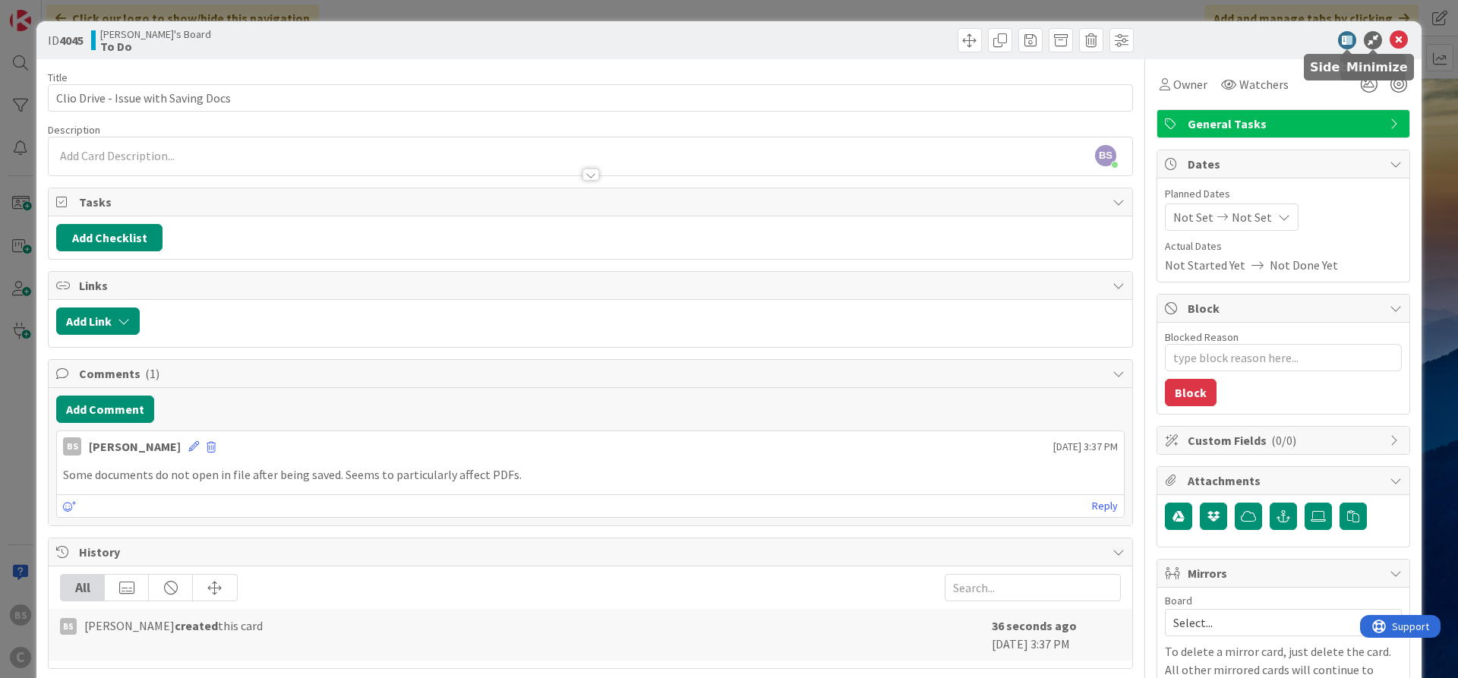
click at [1398, 40] on icon at bounding box center [1399, 40] width 18 height 18
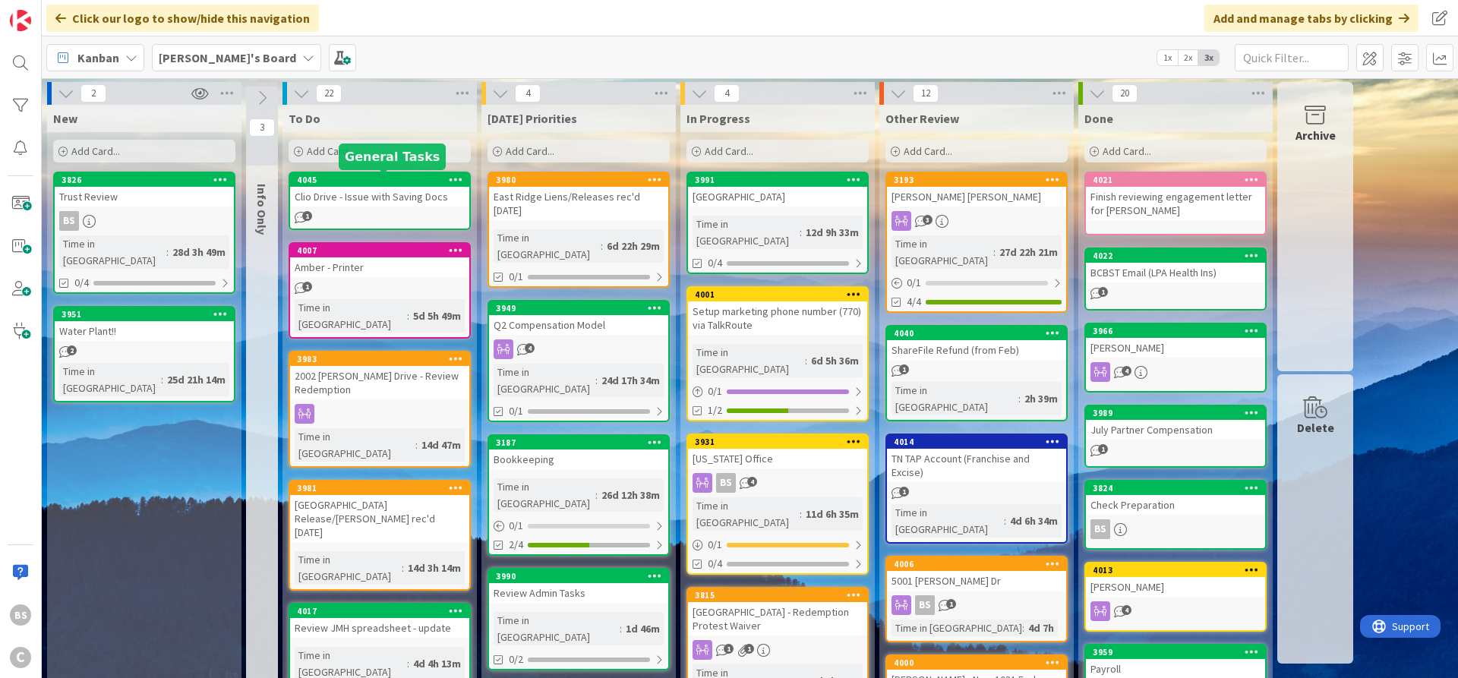
click at [389, 178] on div "4045" at bounding box center [383, 180] width 172 height 11
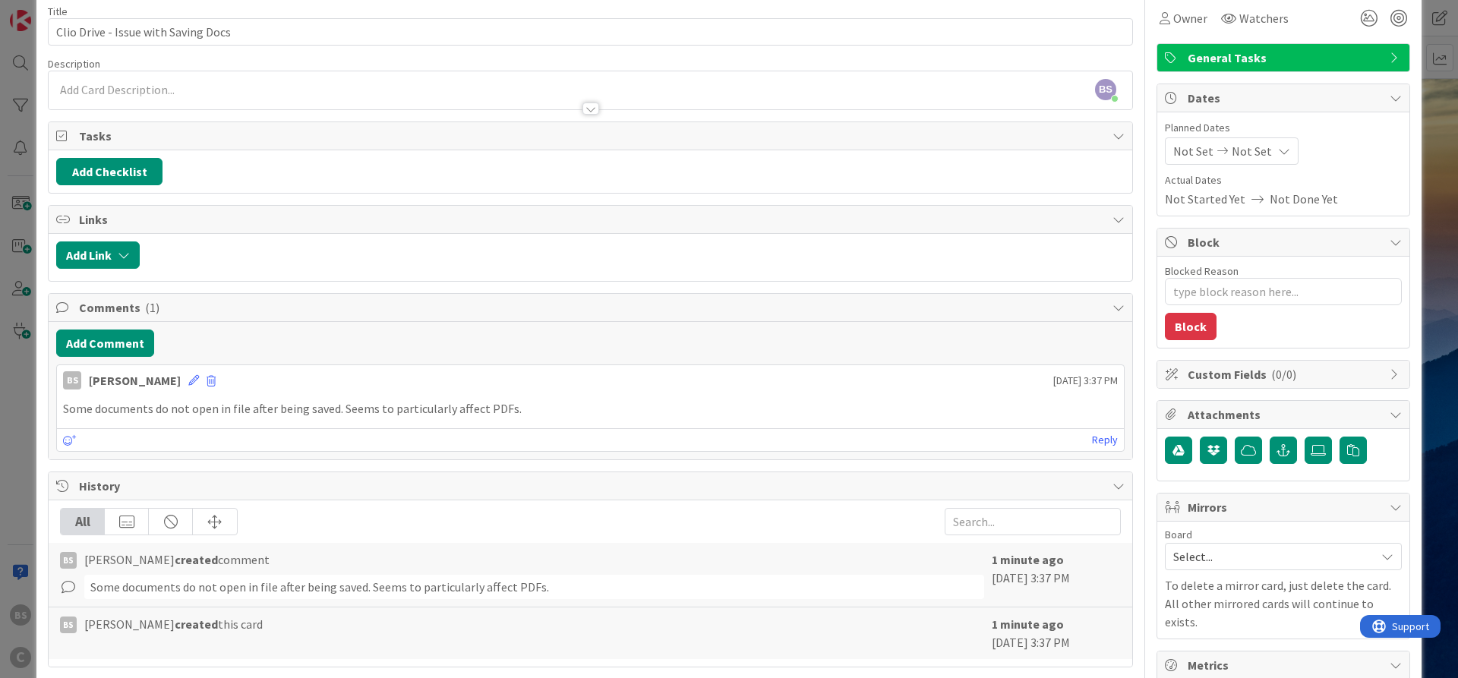
scroll to position [91, 0]
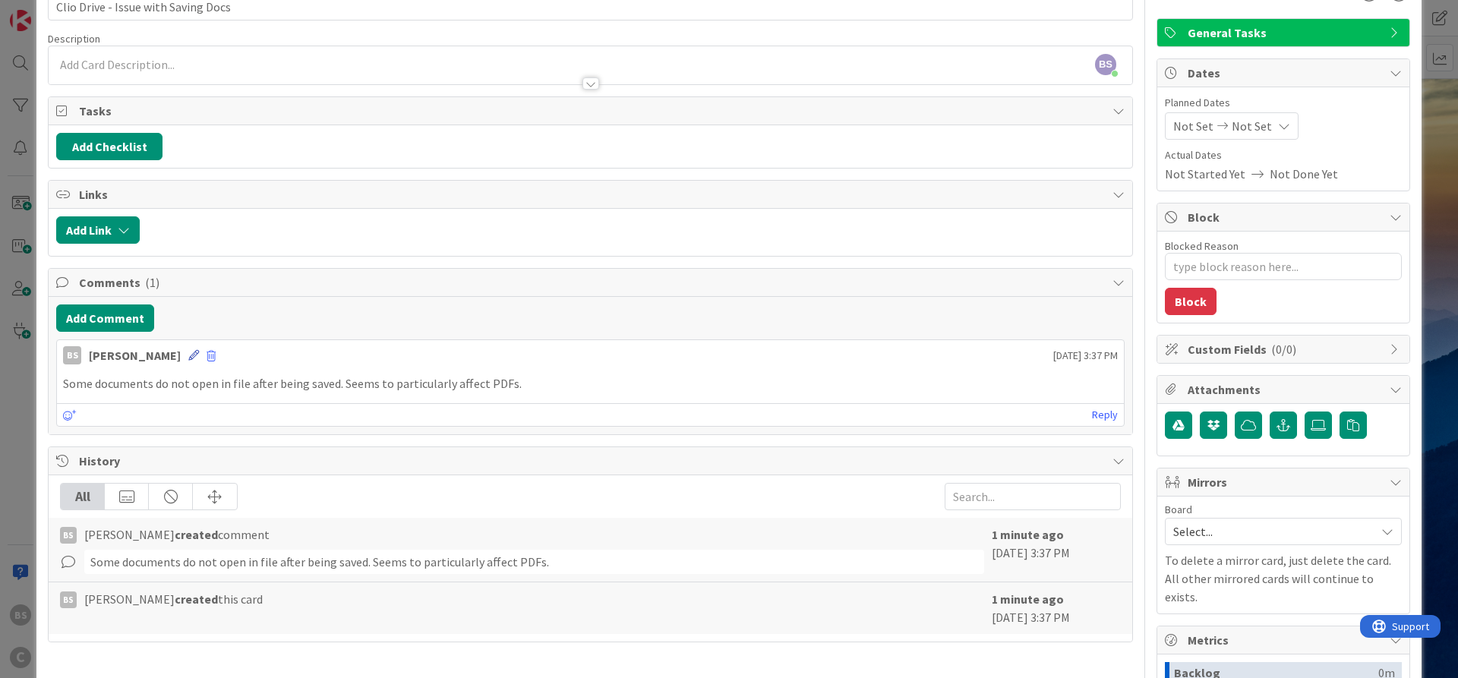
click at [188, 354] on icon at bounding box center [193, 355] width 11 height 11
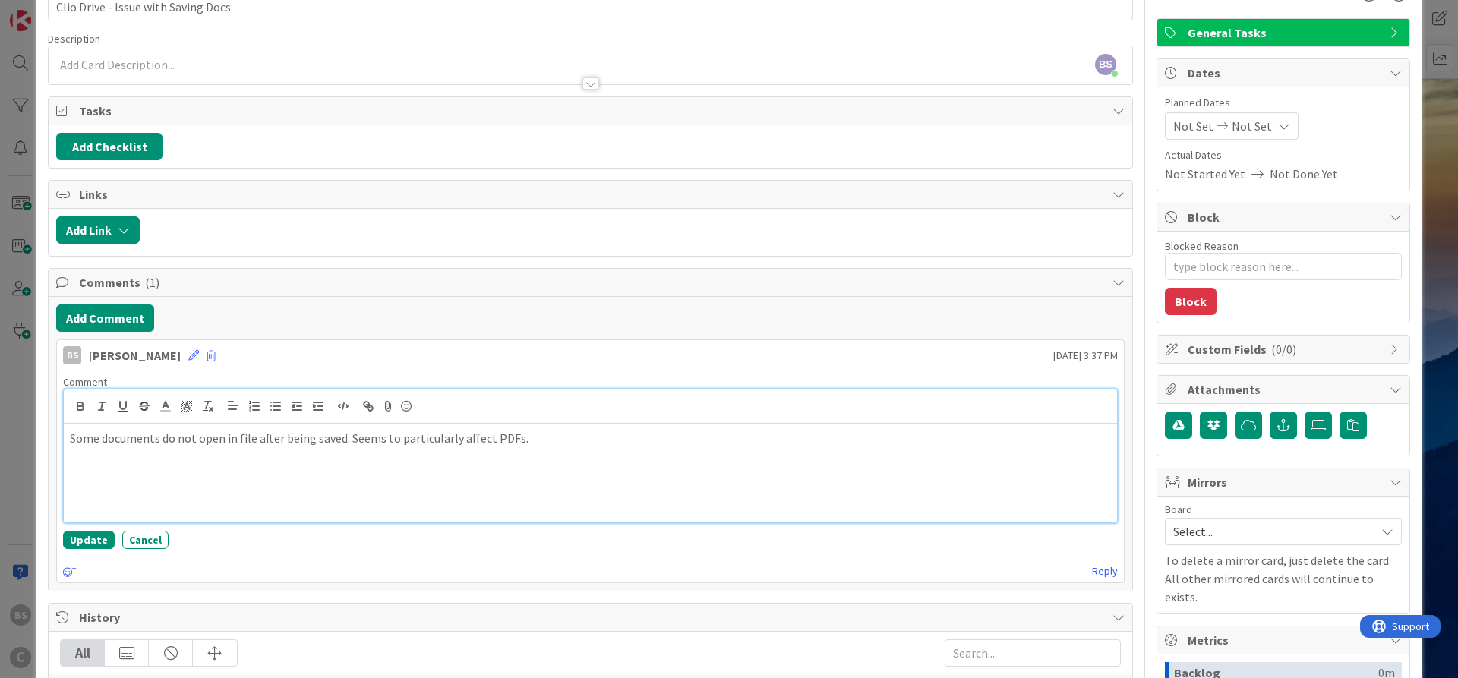
click at [123, 485] on p at bounding box center [590, 490] width 1041 height 17
click at [150, 536] on button "Cancel" at bounding box center [145, 540] width 46 height 18
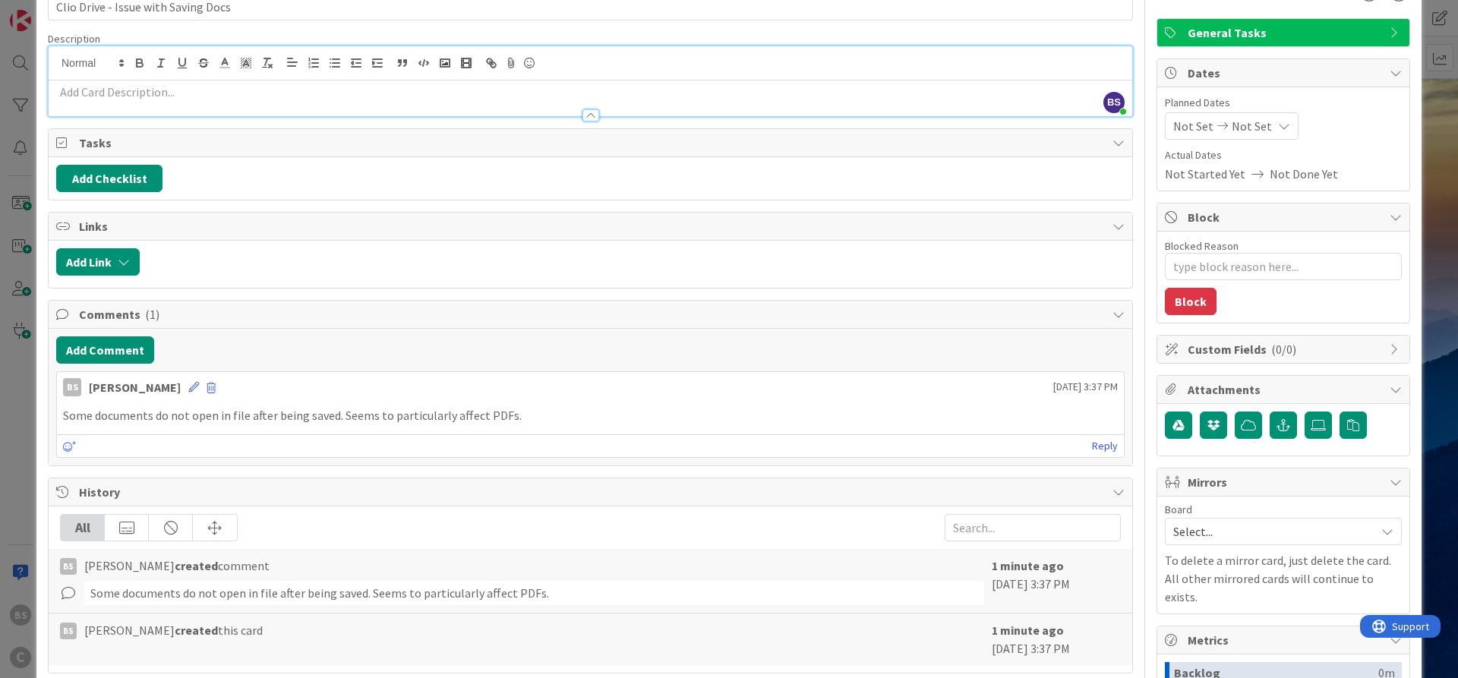
click at [194, 81] on div at bounding box center [591, 99] width 1084 height 36
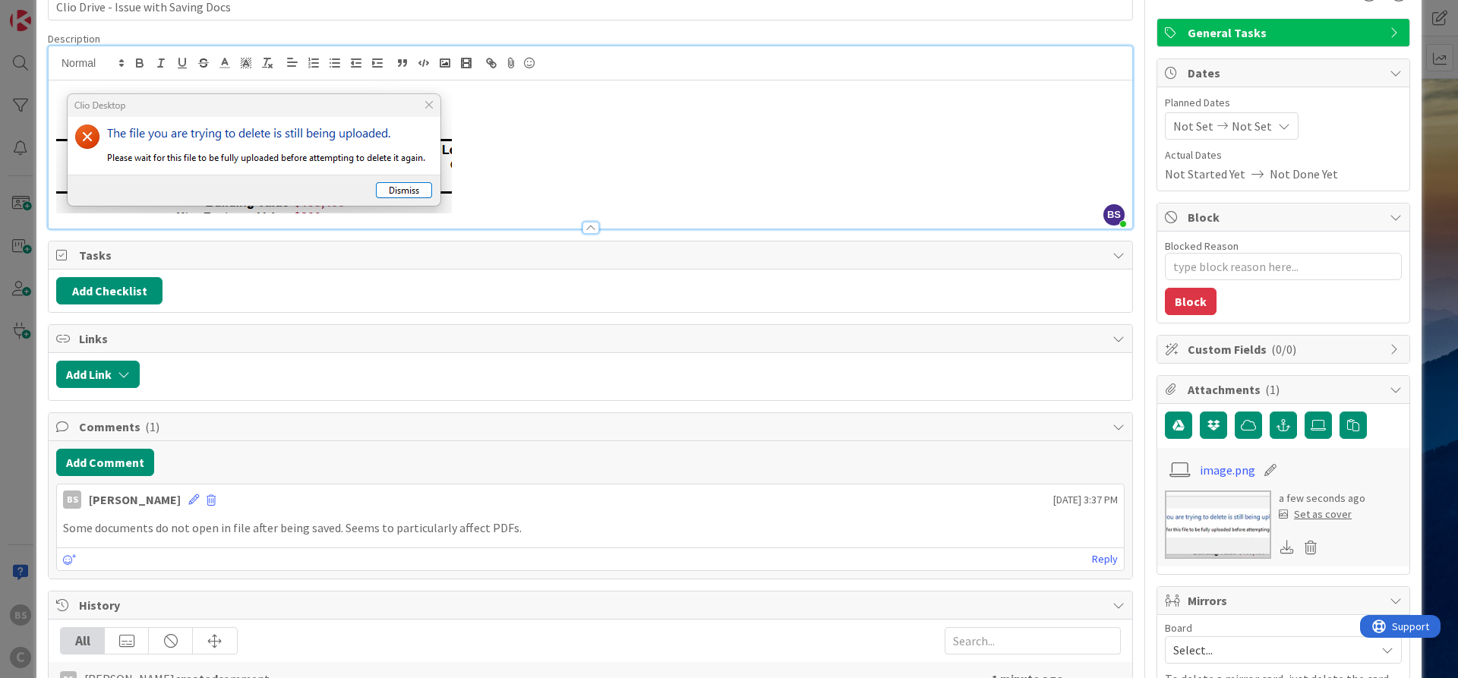
click at [852, 153] on p at bounding box center [590, 149] width 1069 height 130
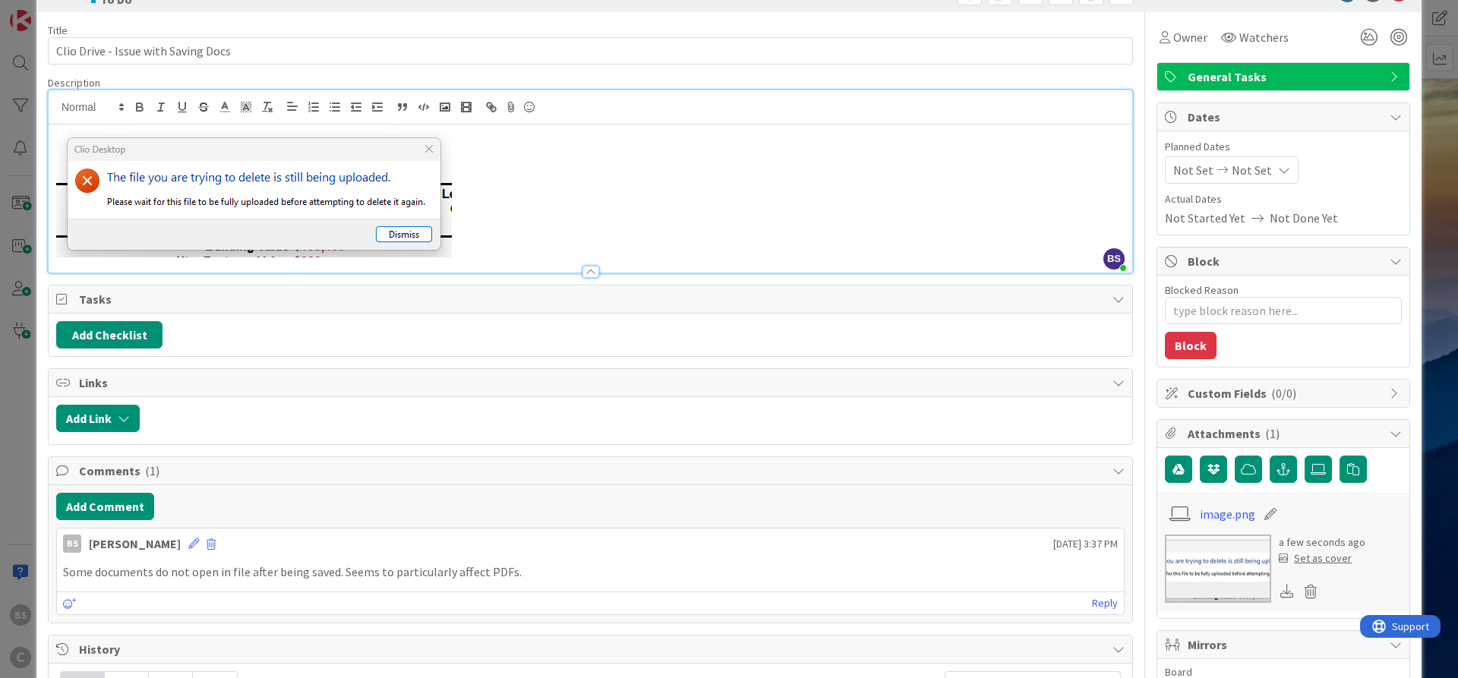
scroll to position [0, 0]
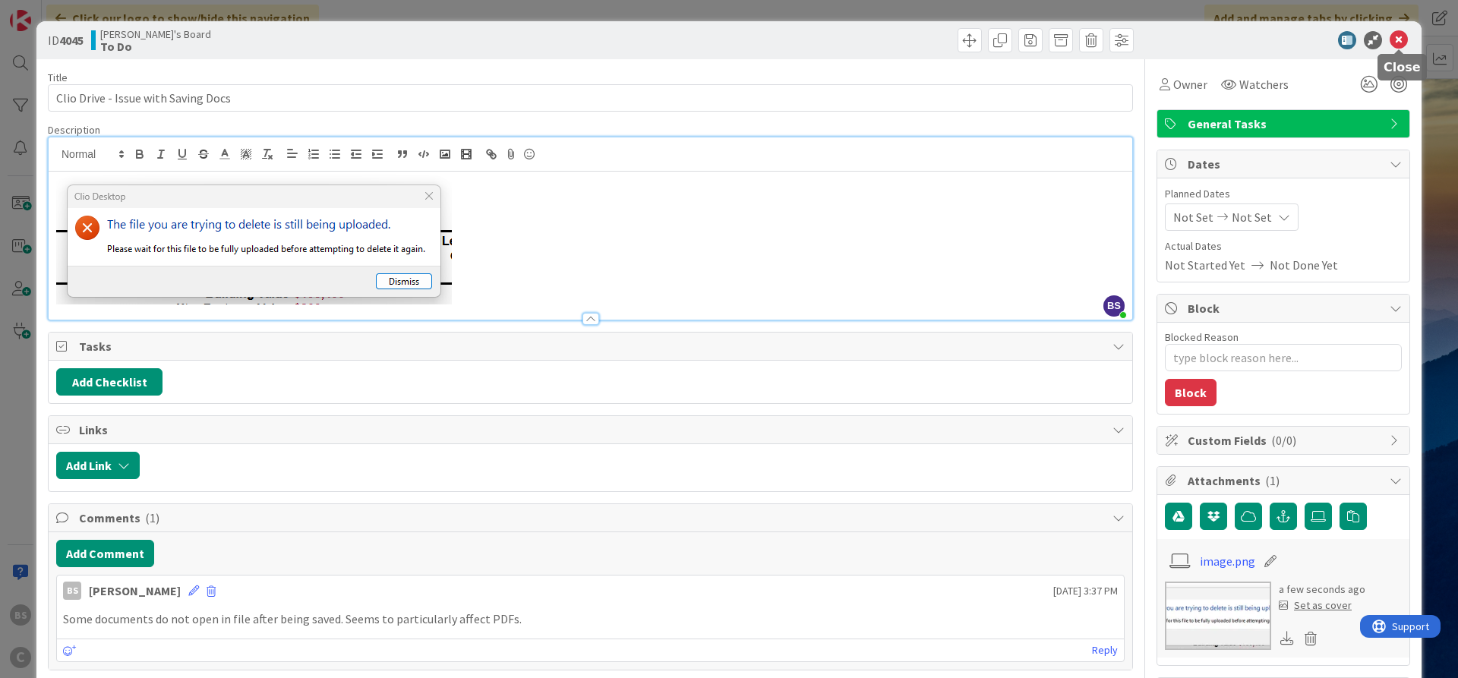
click at [1404, 38] on icon at bounding box center [1399, 40] width 18 height 18
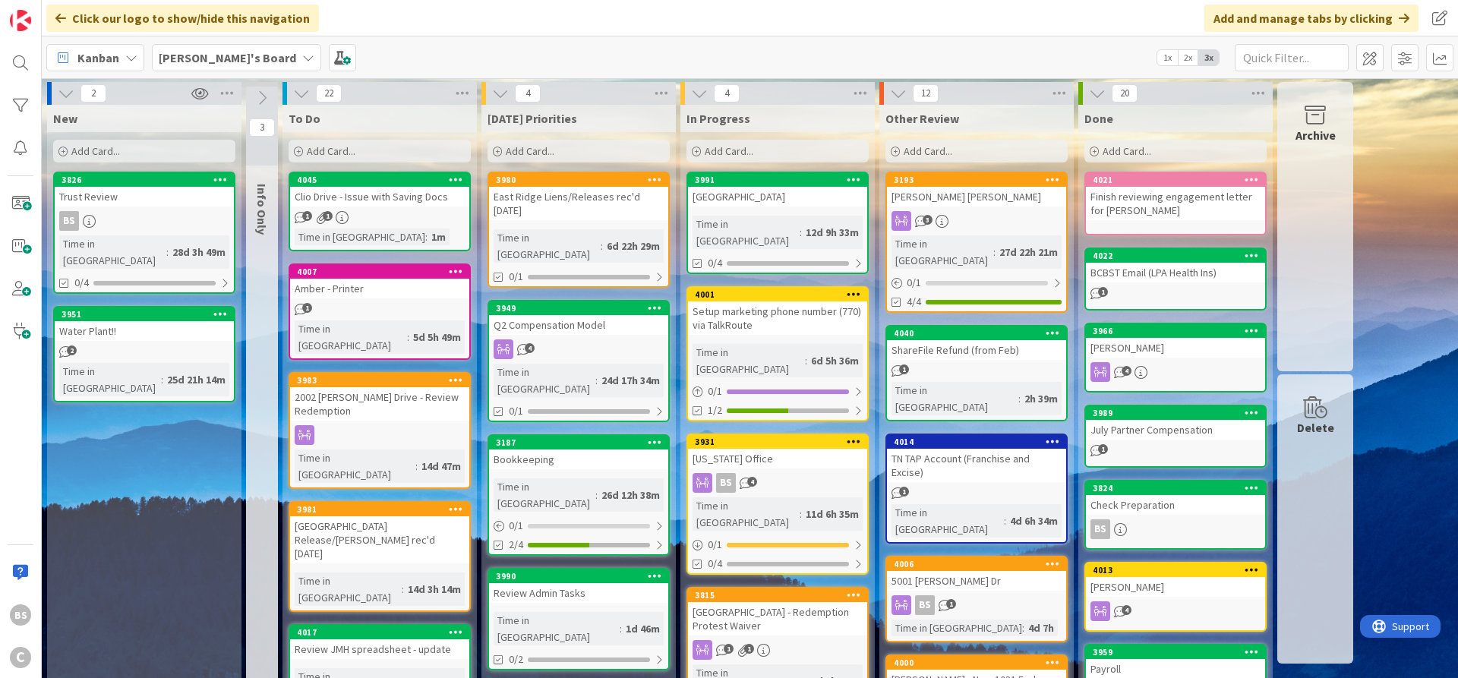
click at [362, 181] on div "4045" at bounding box center [383, 180] width 172 height 11
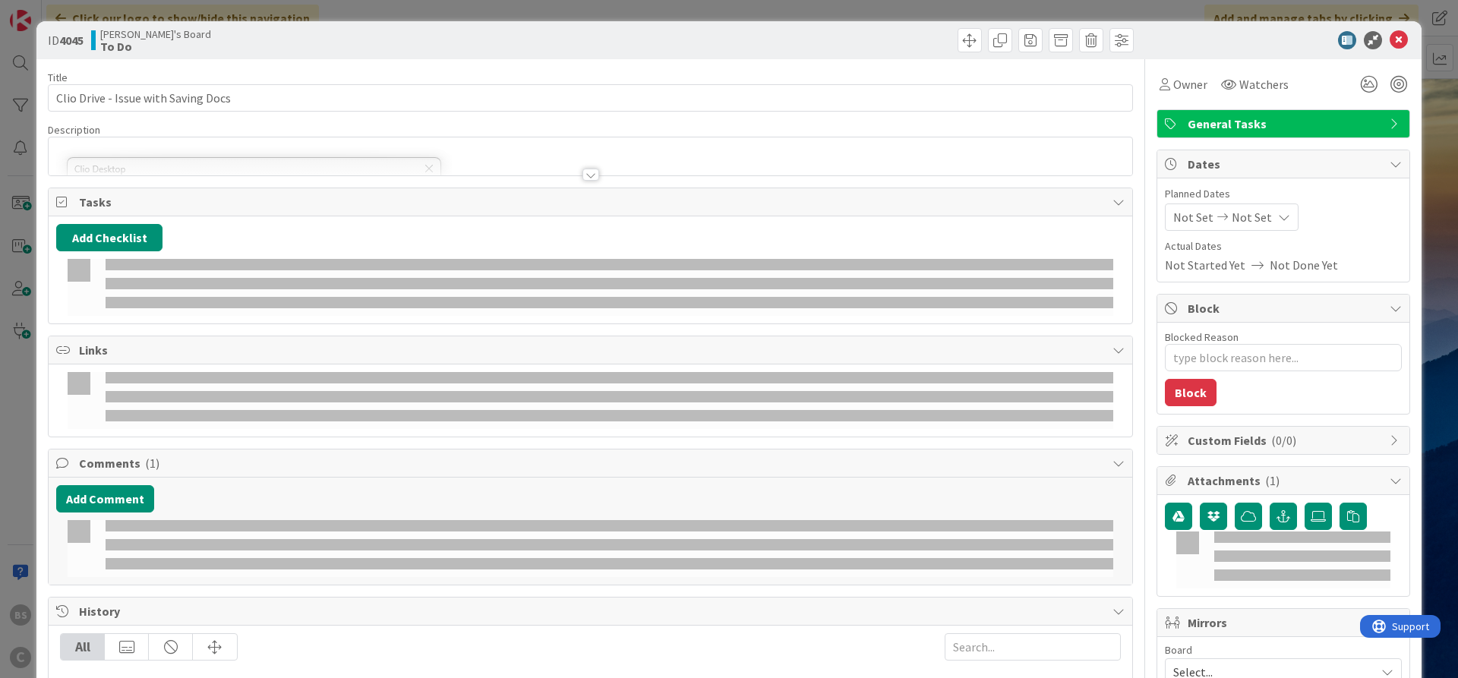
type textarea "x"
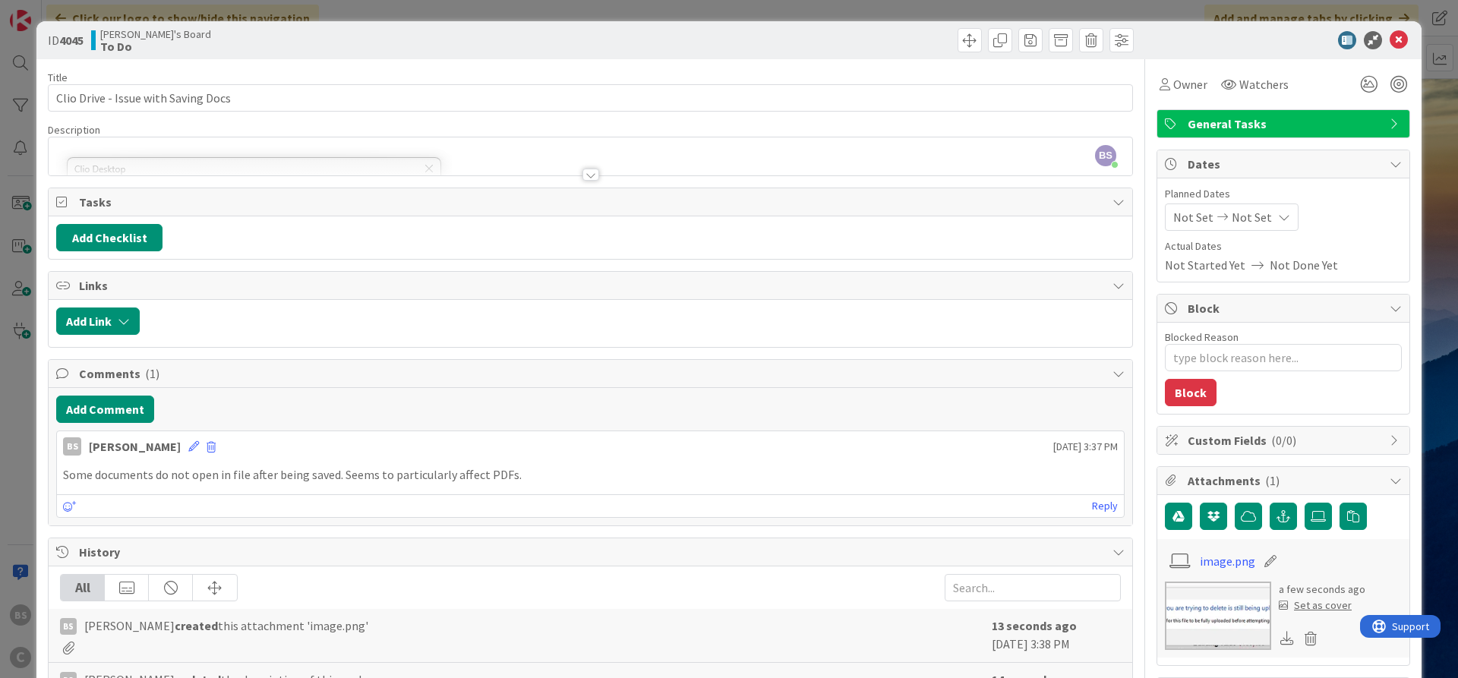
click at [583, 177] on div at bounding box center [591, 175] width 17 height 12
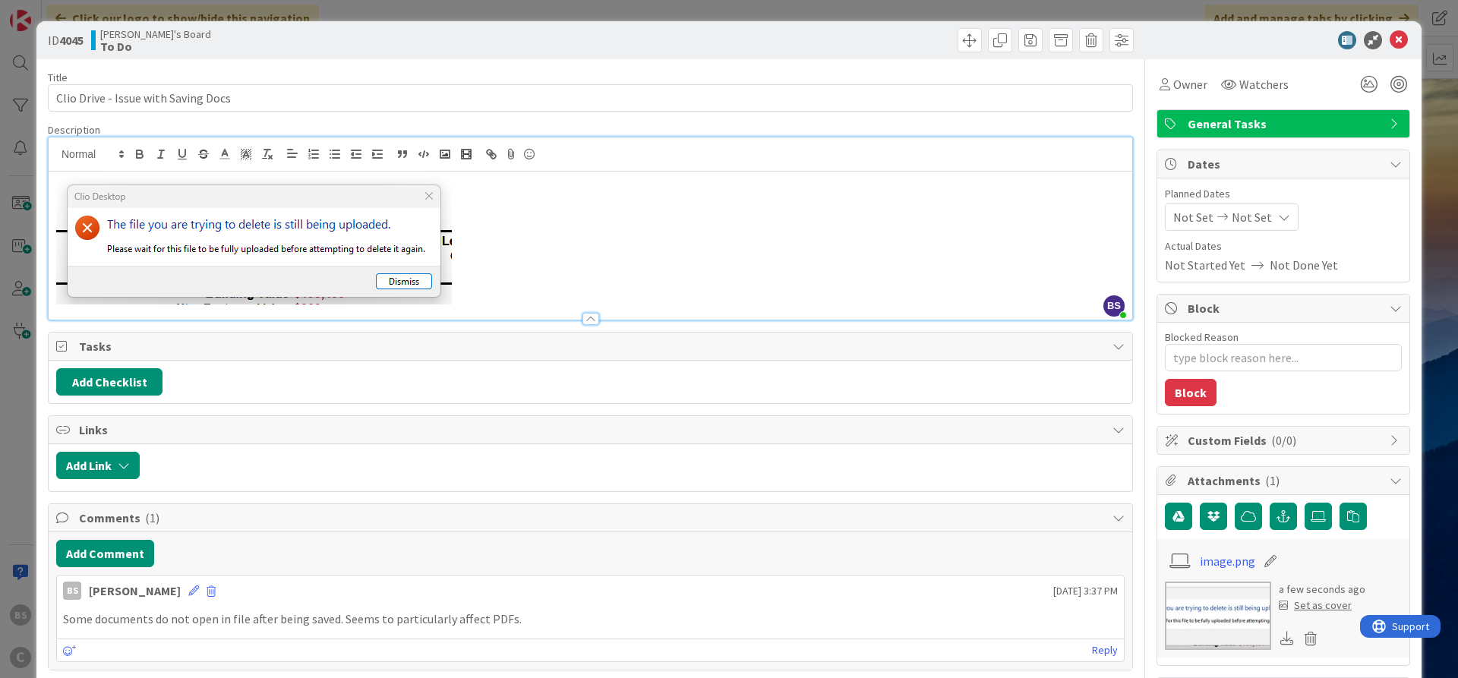
click at [1403, 31] on icon at bounding box center [1399, 40] width 18 height 18
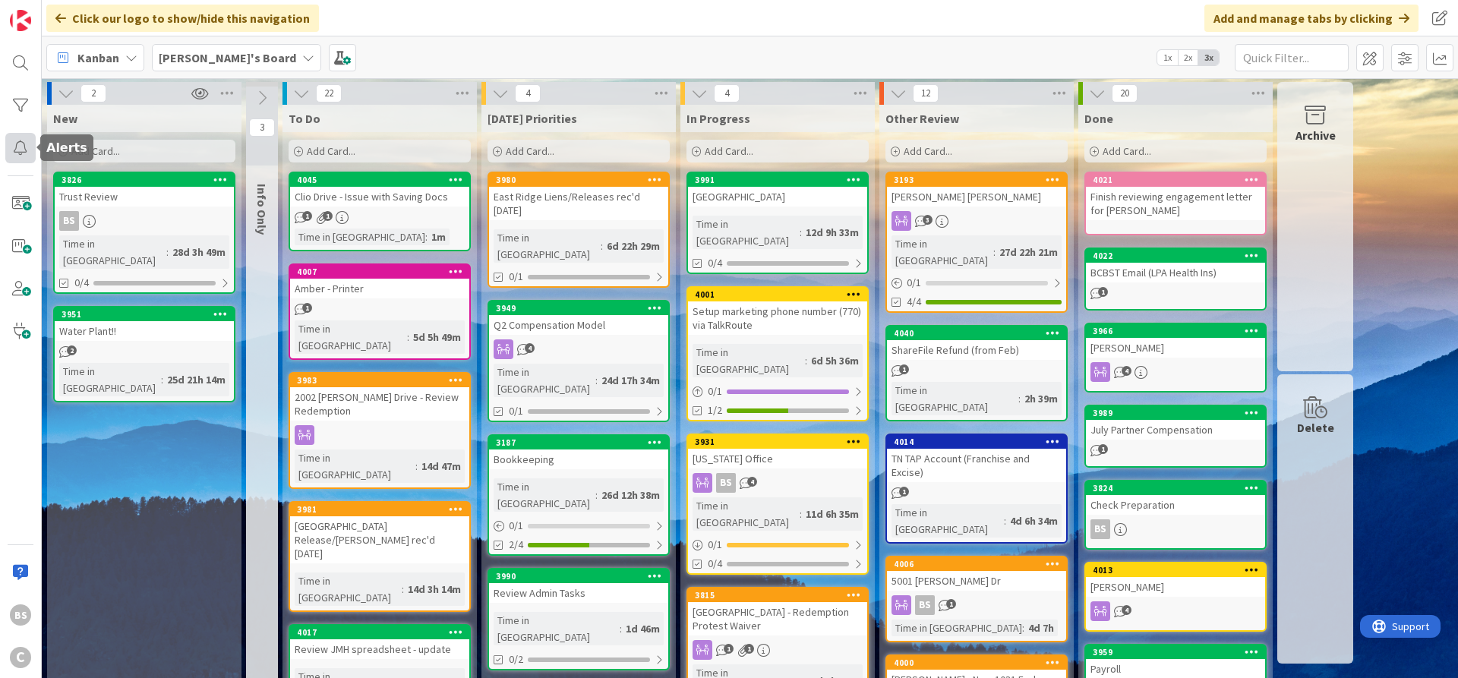
click at [14, 141] on div at bounding box center [20, 148] width 30 height 30
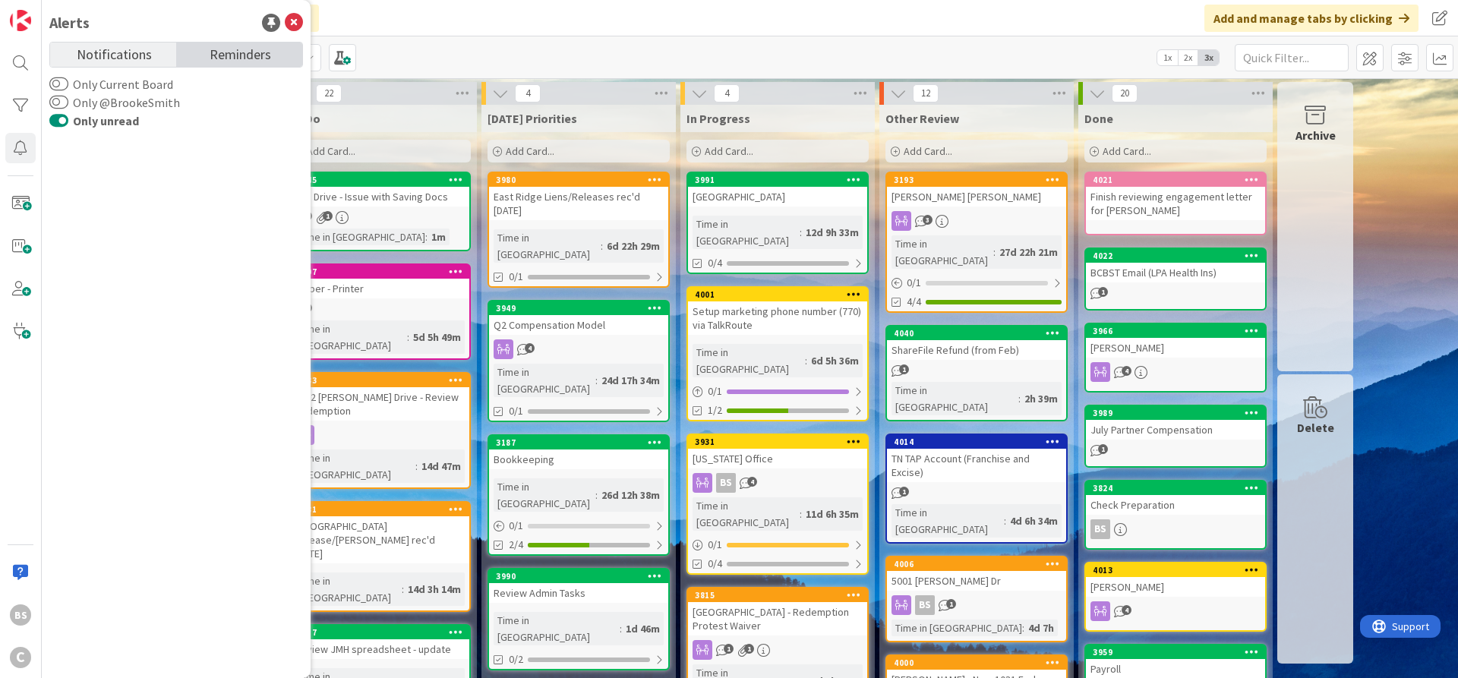
click at [220, 56] on span "Reminders" at bounding box center [241, 53] width 62 height 21
click at [131, 51] on span "Notifications" at bounding box center [114, 53] width 75 height 21
click at [462, 54] on div "[PERSON_NAME]'s Board 1x 2x 3x" at bounding box center [750, 57] width 1417 height 42
